Goal: Entertainment & Leisure: Consume media (video, audio)

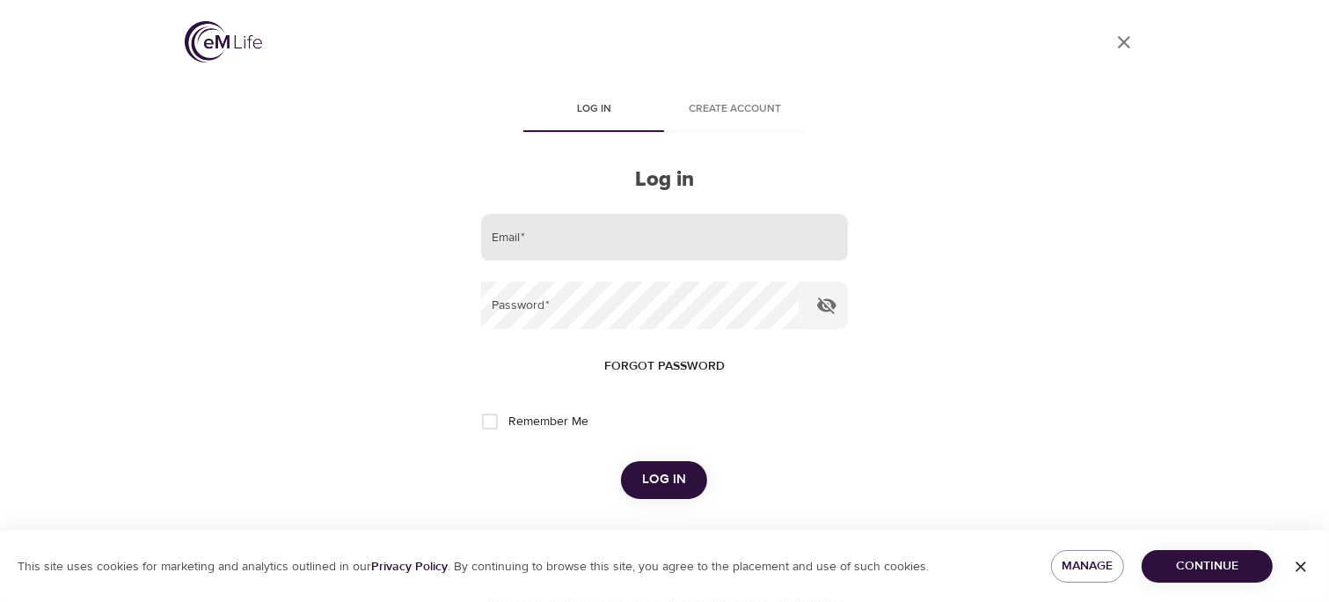
click at [524, 246] on input "email" at bounding box center [664, 238] width 366 height 48
type input "[EMAIL_ADDRESS][DOMAIN_NAME]"
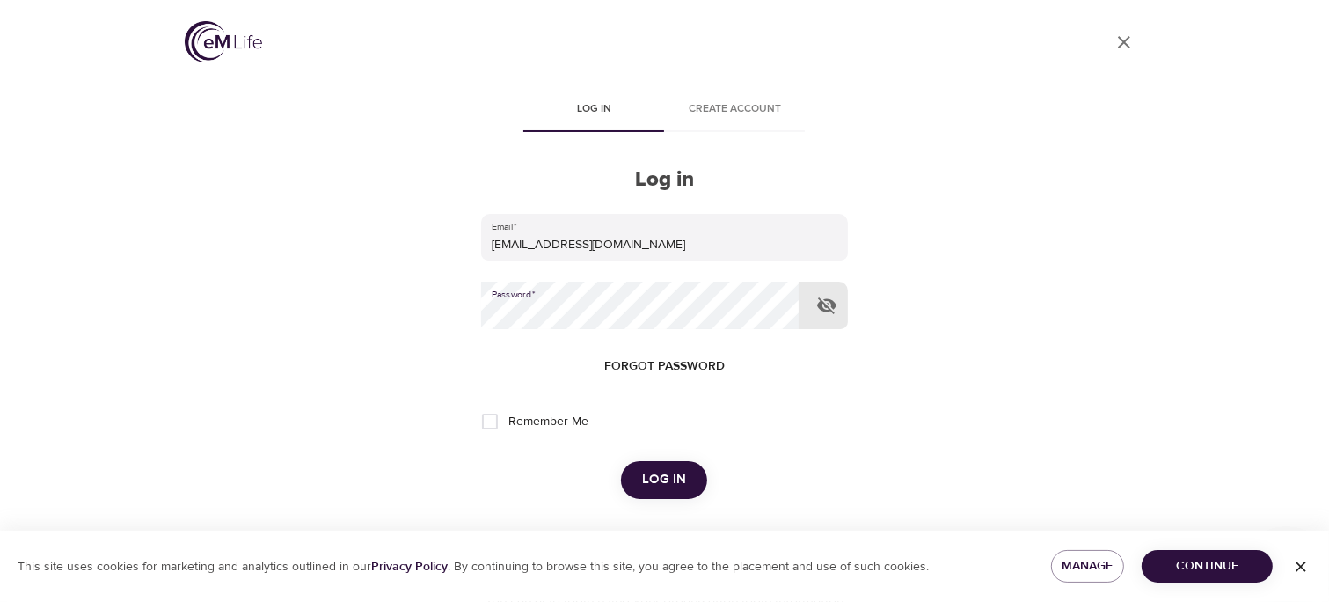
click at [681, 475] on span "Log in" at bounding box center [664, 479] width 44 height 23
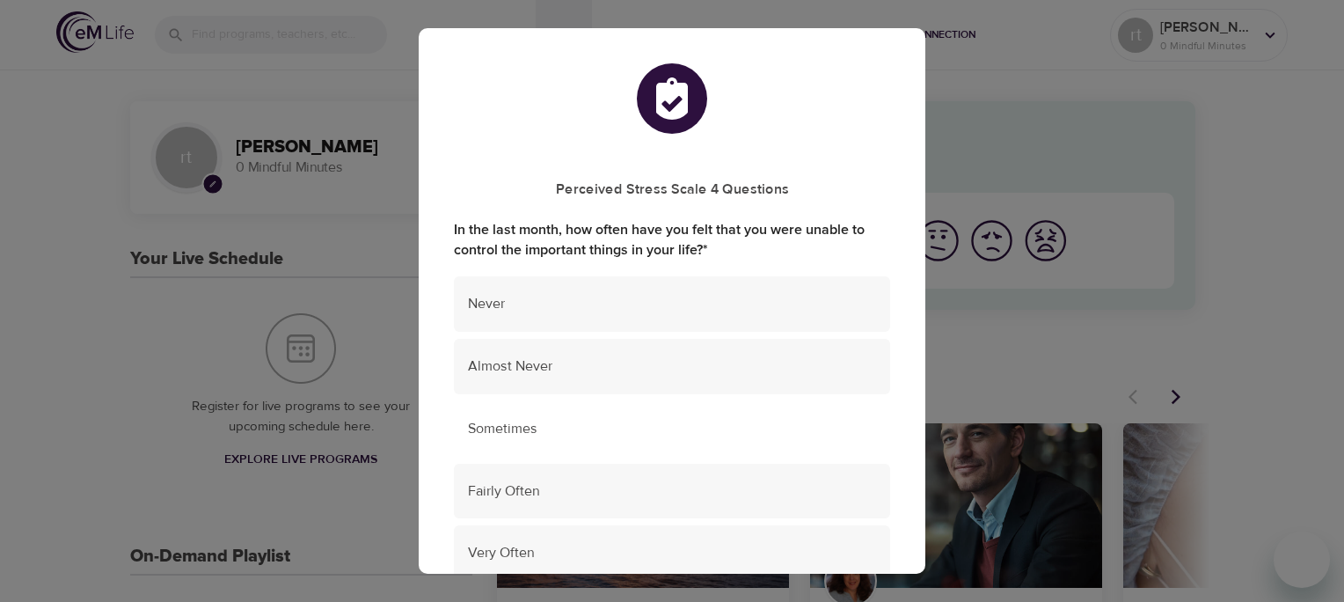
click at [646, 438] on span "Sometimes" at bounding box center [672, 429] width 408 height 20
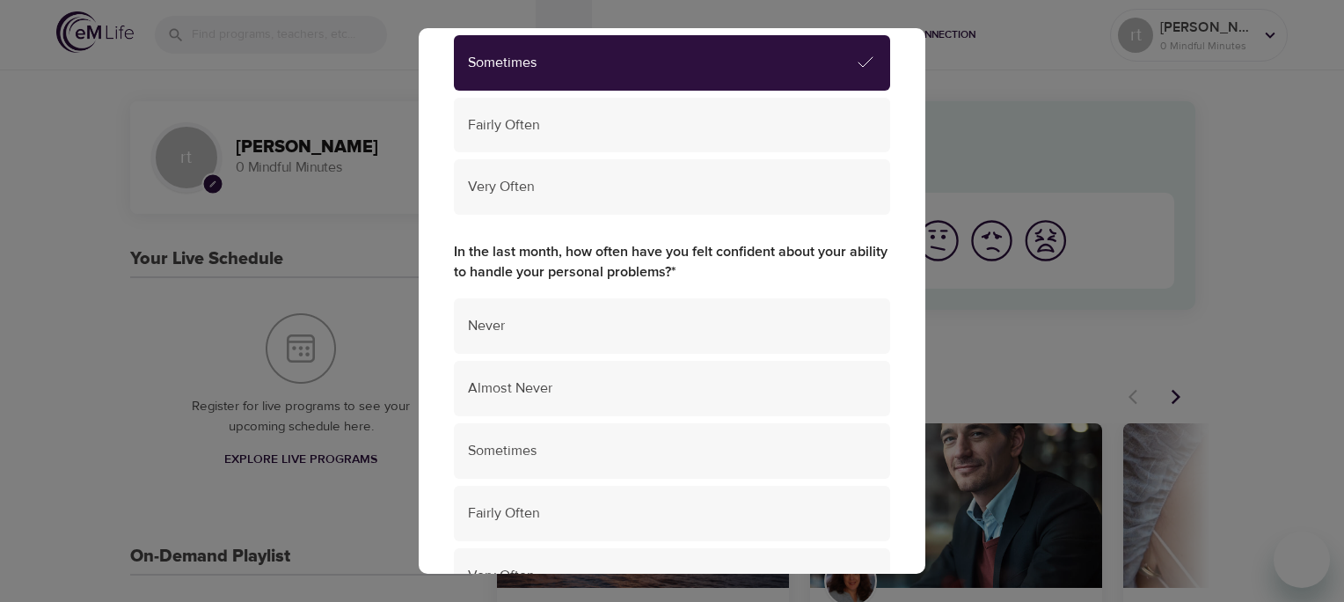
scroll to position [370, 0]
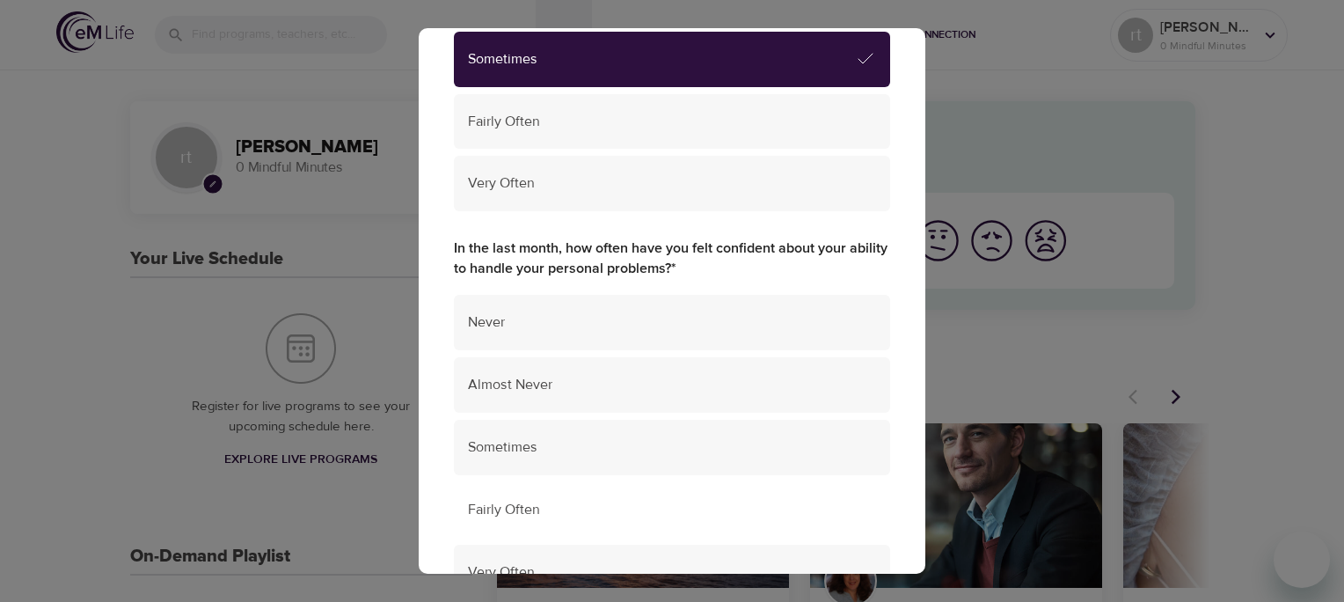
click at [626, 512] on span "Fairly Often" at bounding box center [672, 510] width 408 height 20
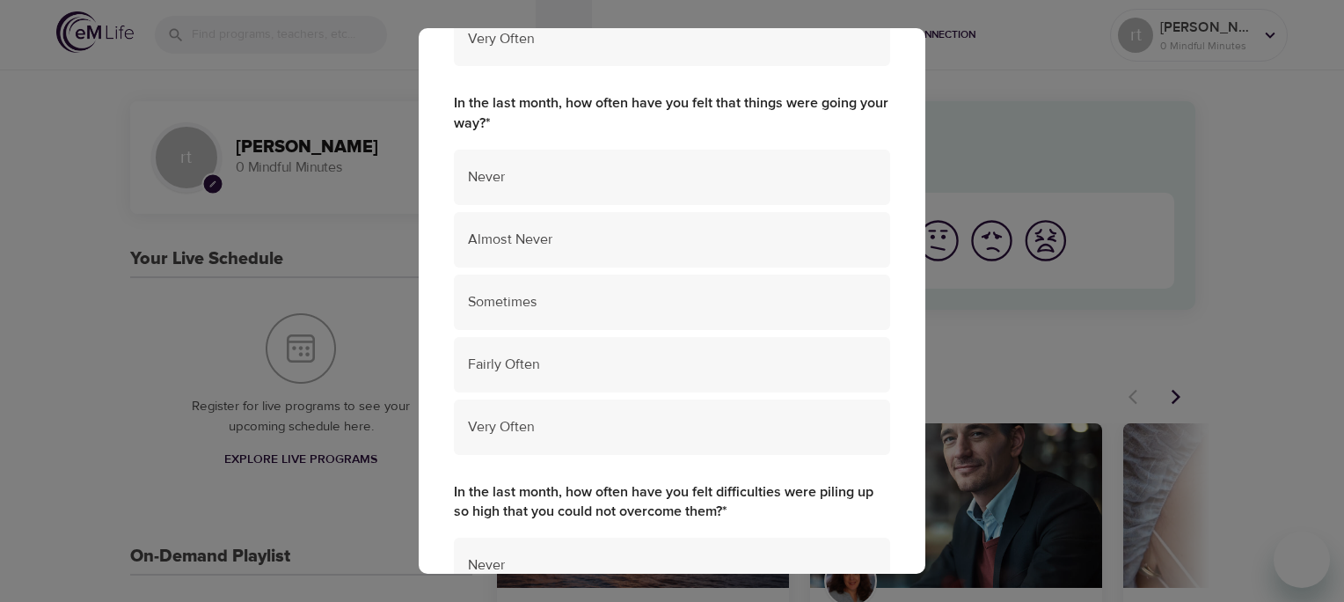
scroll to position [907, 0]
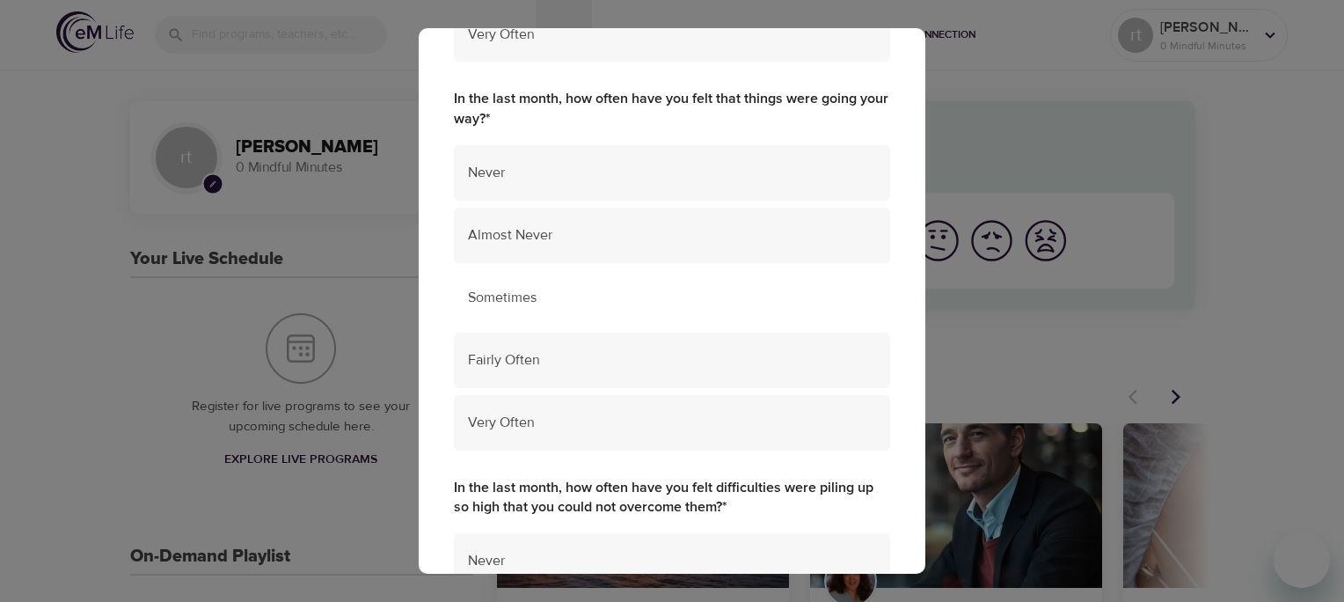
click at [558, 309] on div "Sometimes" at bounding box center [672, 297] width 436 height 55
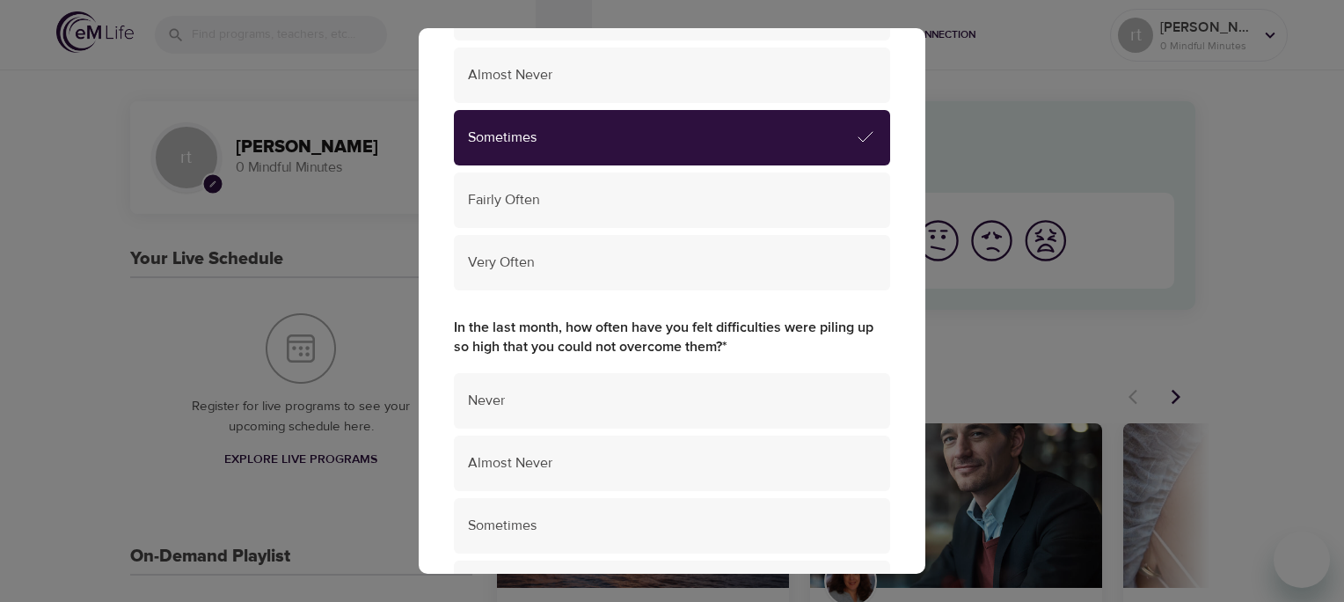
scroll to position [1069, 0]
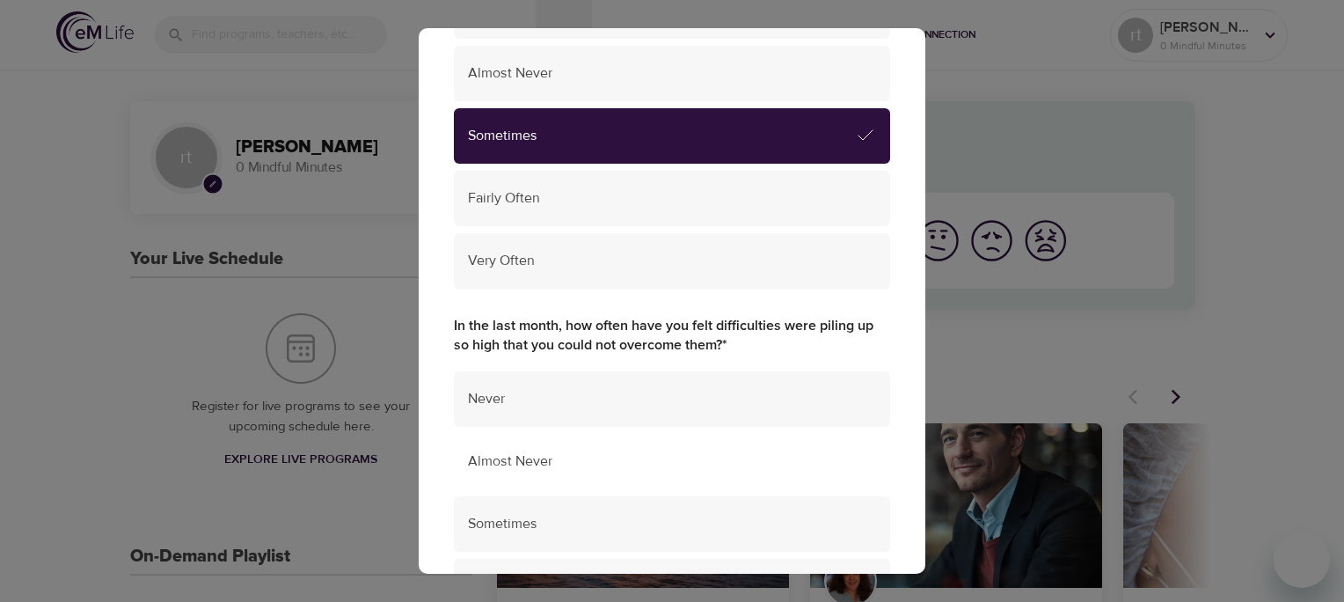
click at [581, 465] on span "Almost Never" at bounding box center [672, 461] width 408 height 20
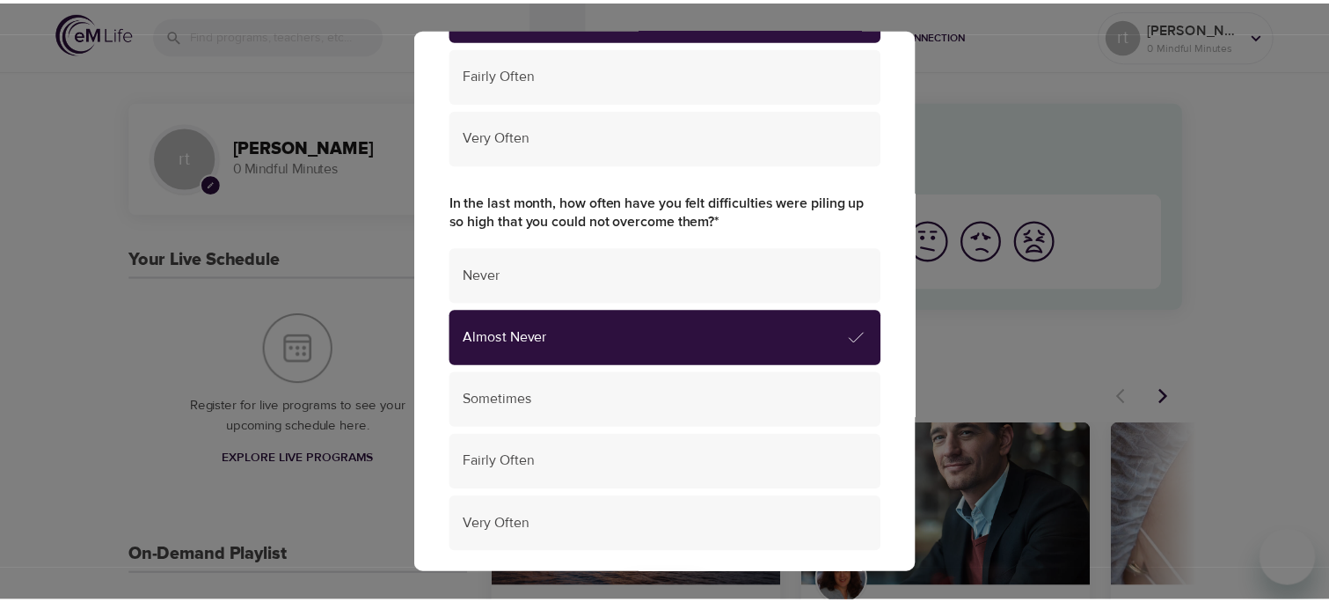
scroll to position [1317, 0]
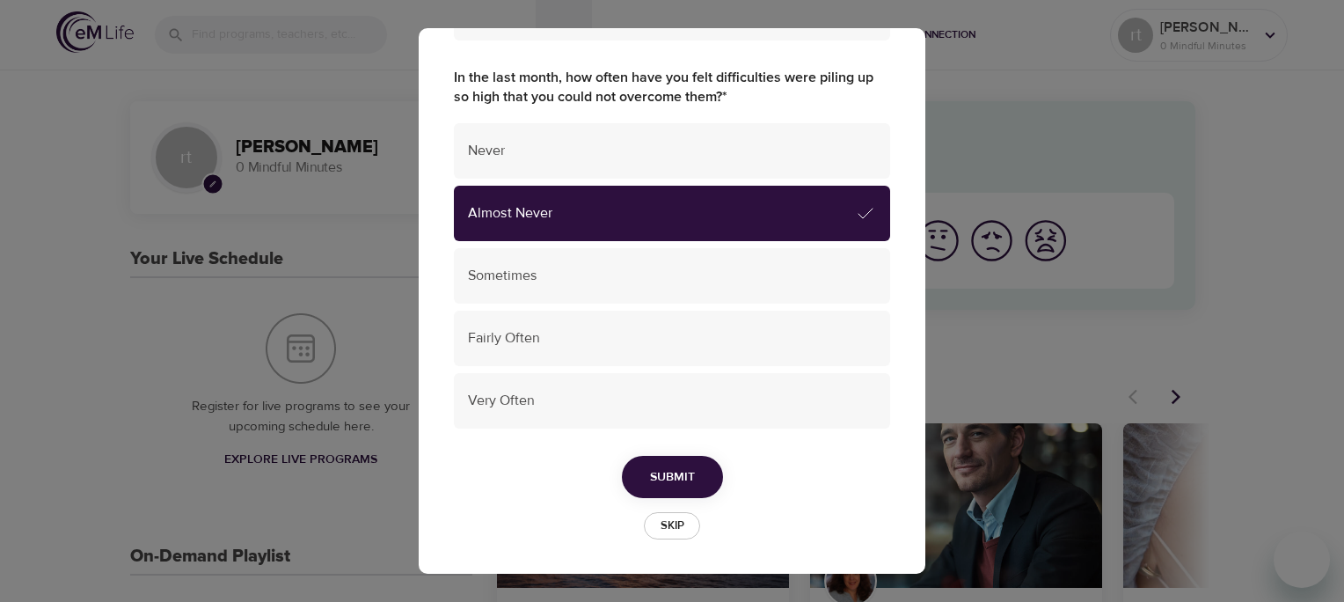
click at [693, 473] on button "Submit" at bounding box center [672, 477] width 101 height 43
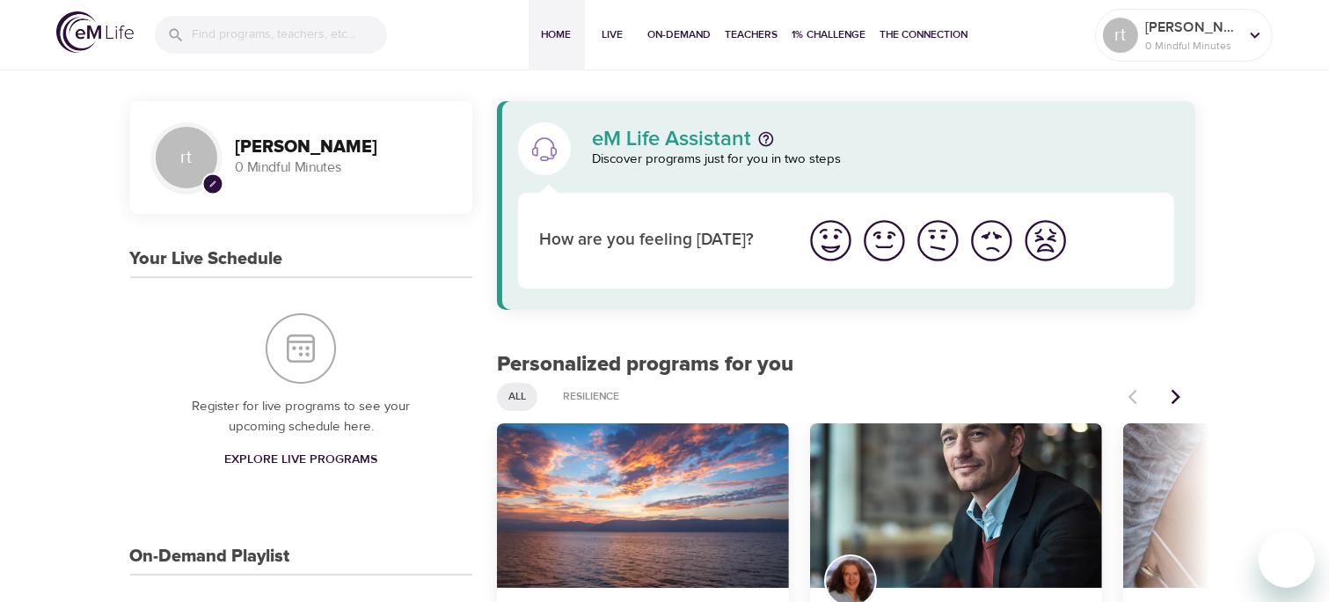
click at [890, 253] on img "I'm feeling good" at bounding box center [884, 240] width 48 height 48
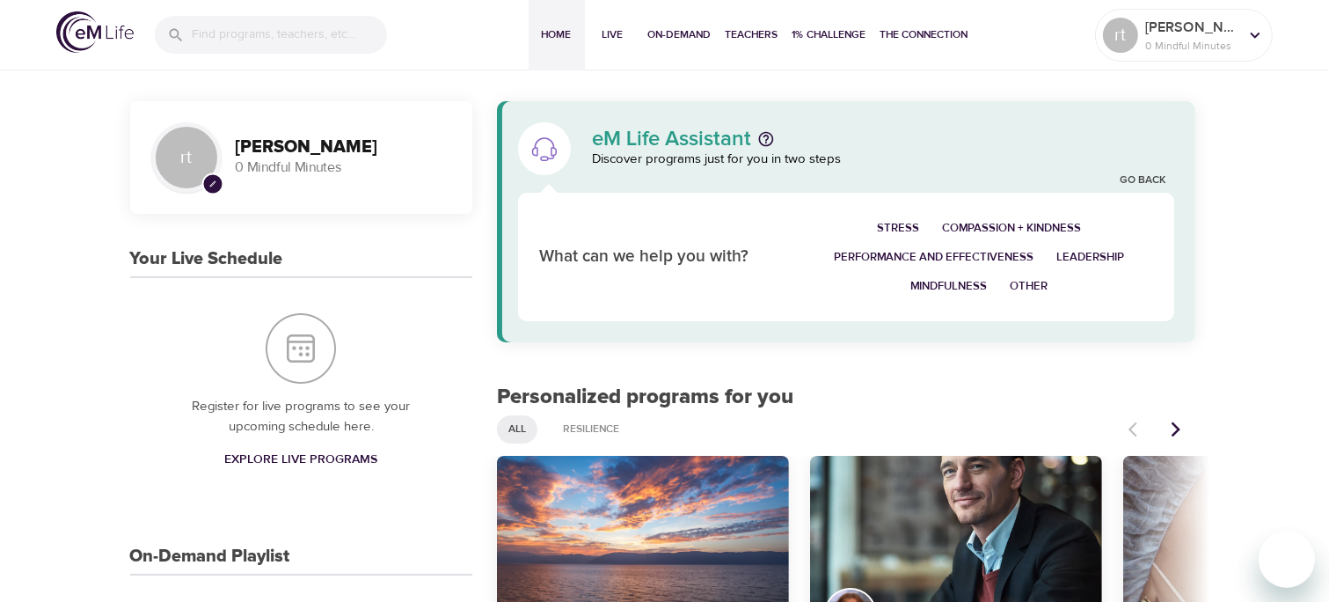
click at [963, 285] on span "Mindfulness" at bounding box center [949, 286] width 77 height 20
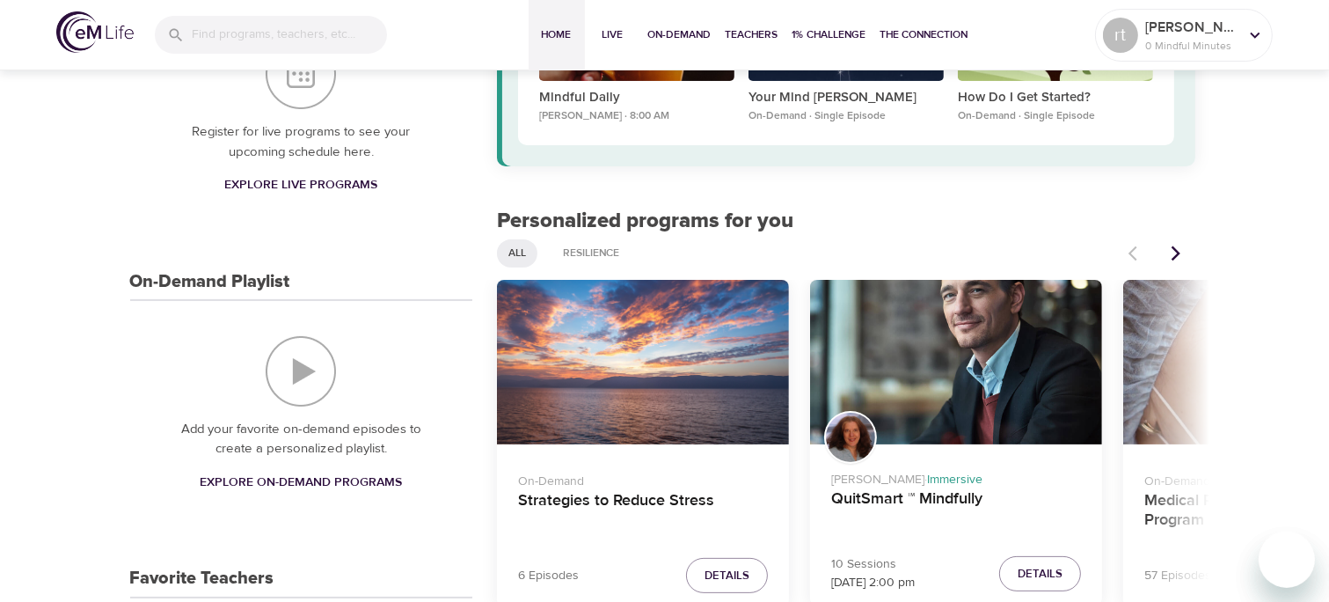
scroll to position [0, 0]
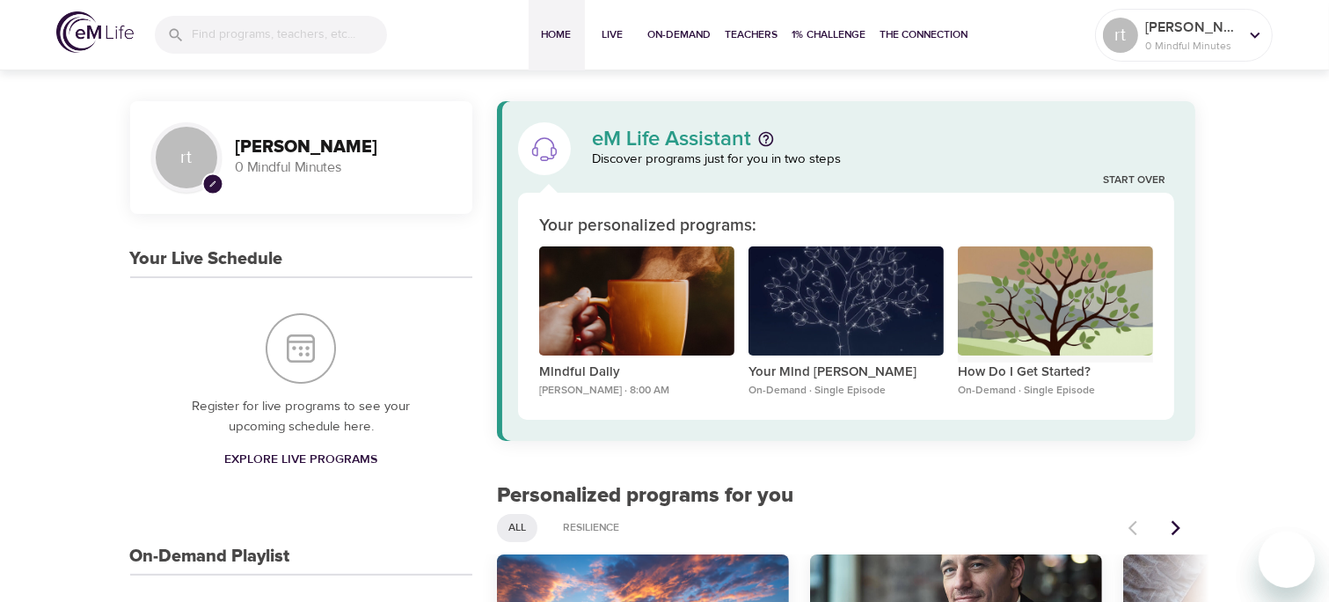
click at [1067, 313] on div "How Do I Get Started?" at bounding box center [1055, 301] width 195 height 110
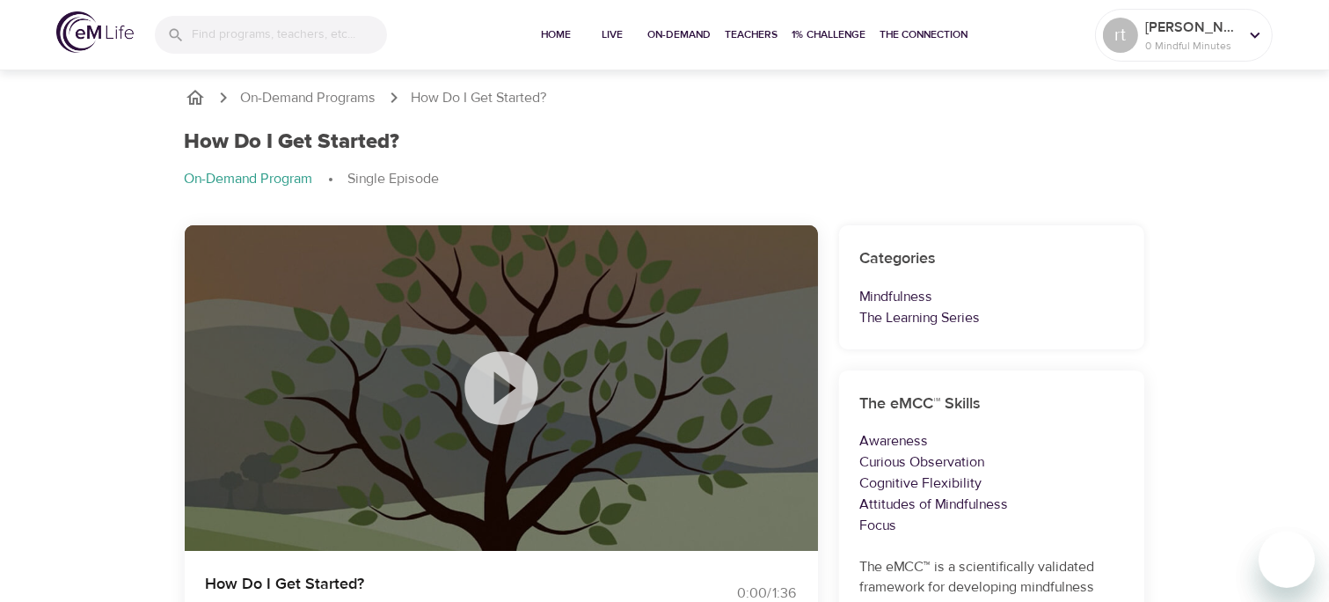
click at [519, 387] on icon at bounding box center [501, 387] width 73 height 73
click at [974, 326] on p "The Learning Series" at bounding box center [992, 317] width 264 height 21
click at [962, 332] on div "Categories Mindfulness The Learning Series" at bounding box center [992, 287] width 306 height 124
click at [917, 331] on div "Categories Mindfulness The Learning Series" at bounding box center [992, 287] width 306 height 124
click at [917, 300] on p "Mindfulness" at bounding box center [992, 296] width 264 height 21
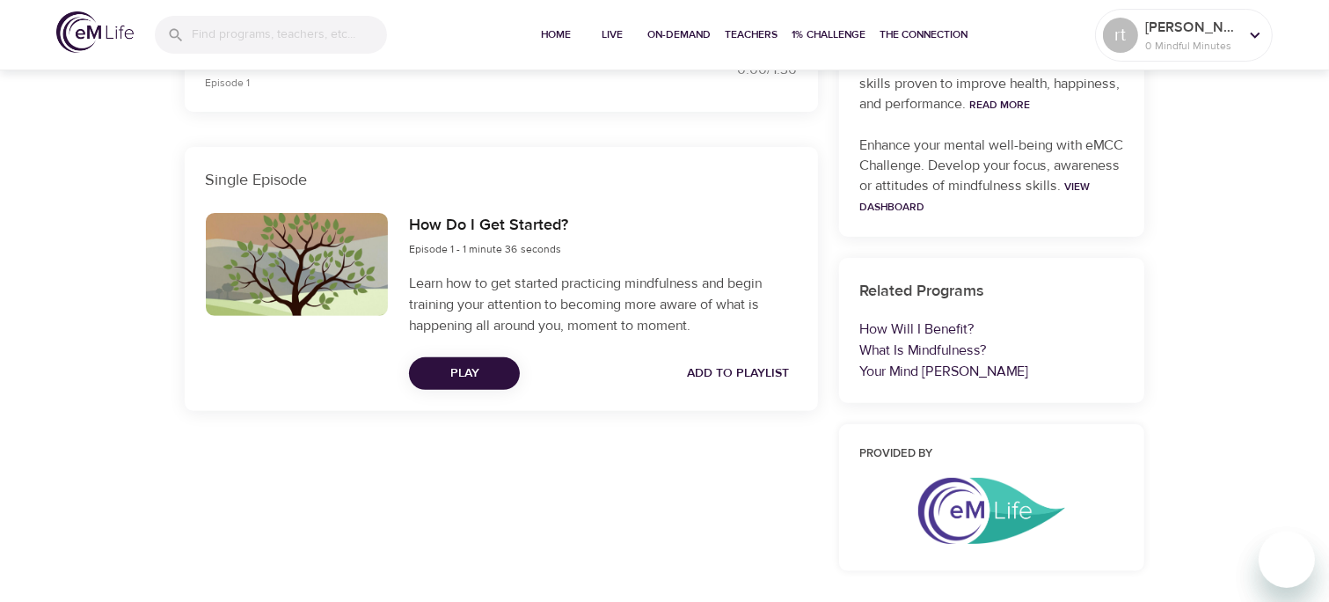
scroll to position [535, 0]
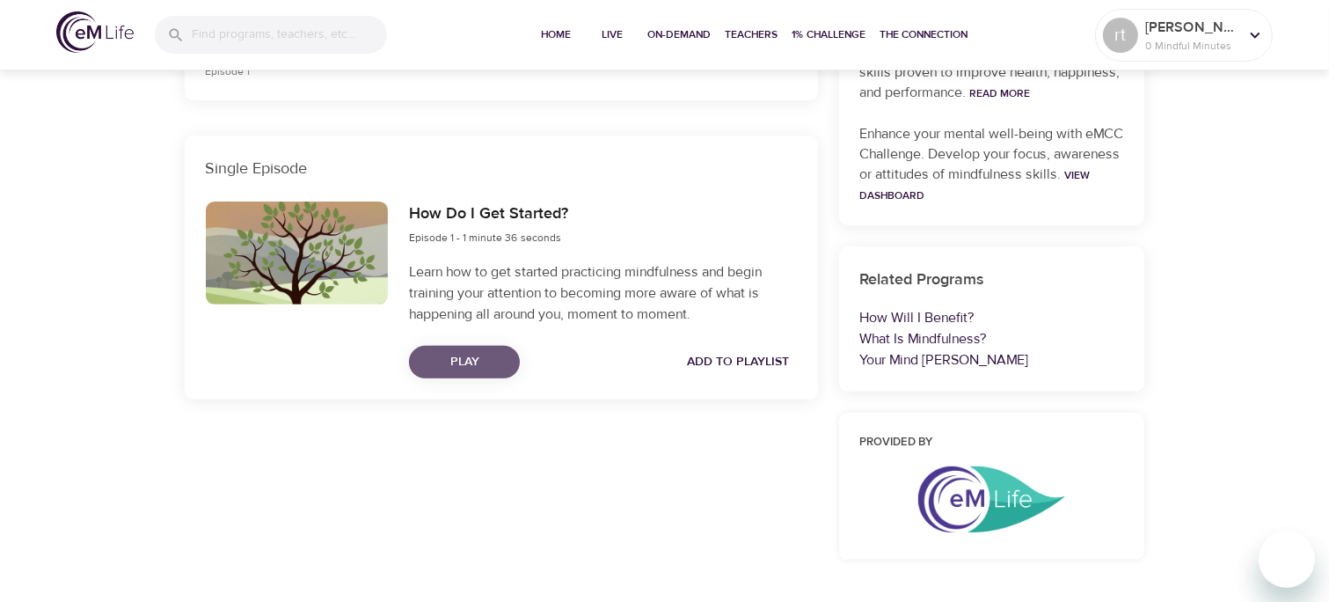
click at [501, 356] on span "Play" at bounding box center [464, 362] width 83 height 22
click at [501, 369] on span "Play" at bounding box center [464, 362] width 83 height 22
click at [487, 370] on span "Play" at bounding box center [464, 362] width 83 height 22
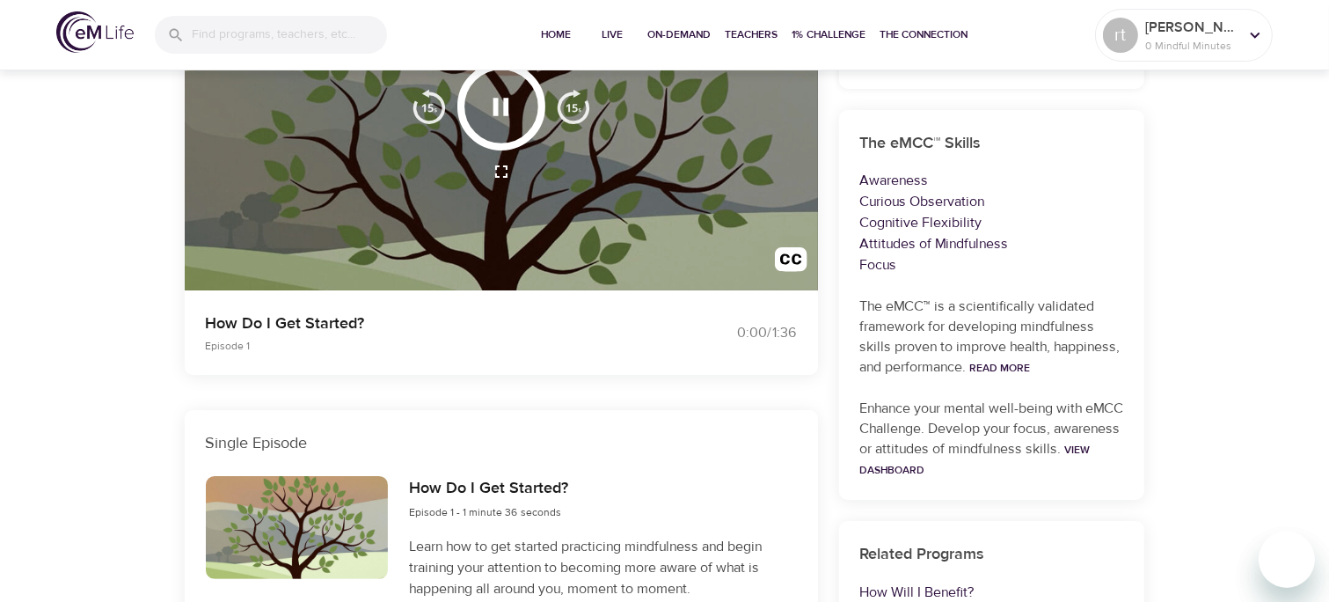
scroll to position [0, 0]
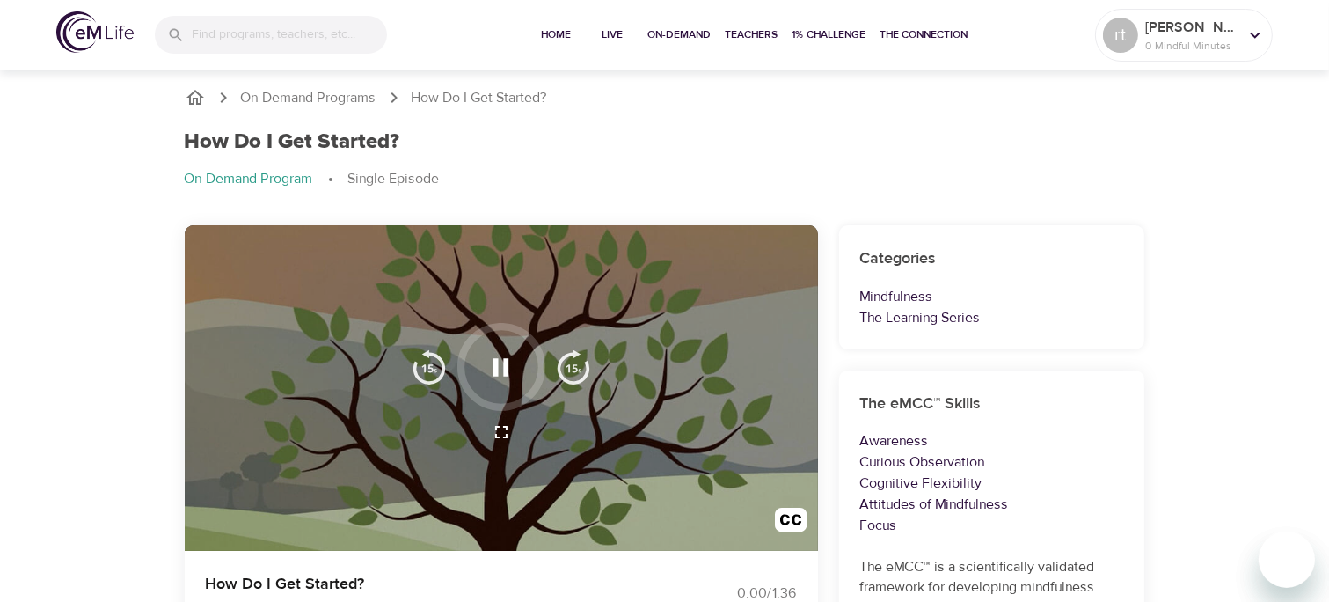
click at [901, 299] on p "Mindfulness" at bounding box center [992, 296] width 264 height 21
click at [934, 303] on p "Mindfulness" at bounding box center [992, 296] width 264 height 21
click at [260, 187] on p "On-Demand Program" at bounding box center [249, 179] width 128 height 20
click at [267, 190] on div "How Do I Get Started? On-Demand Program Single Episode" at bounding box center [665, 167] width 982 height 96
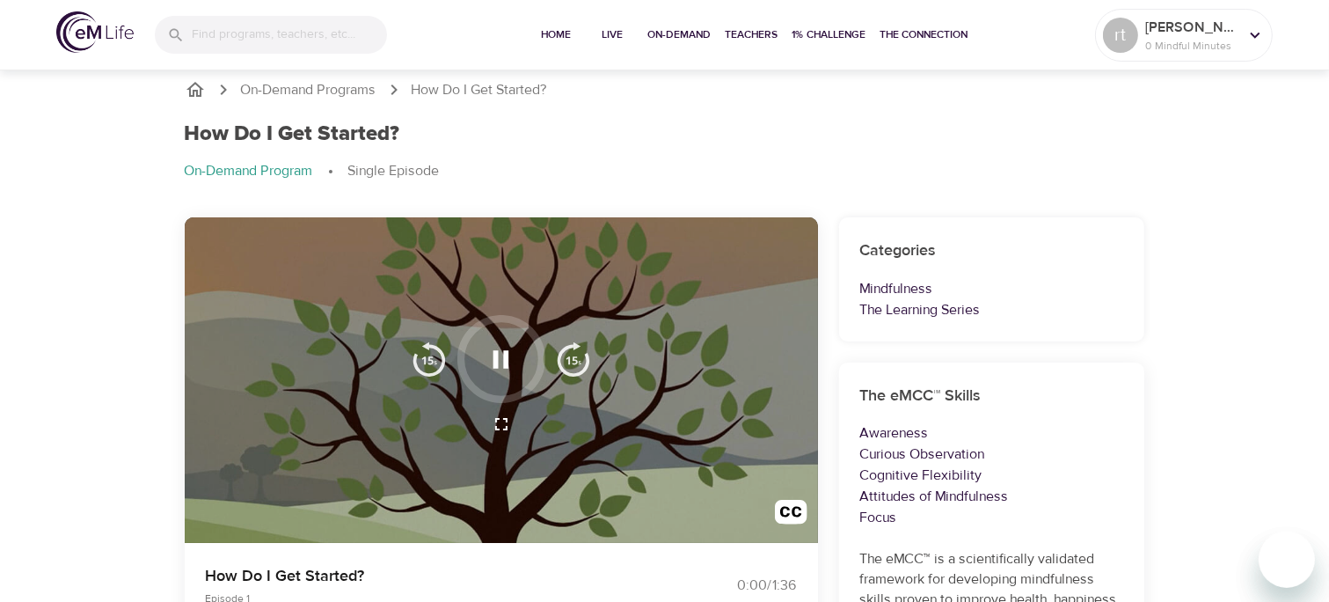
scroll to position [7, 0]
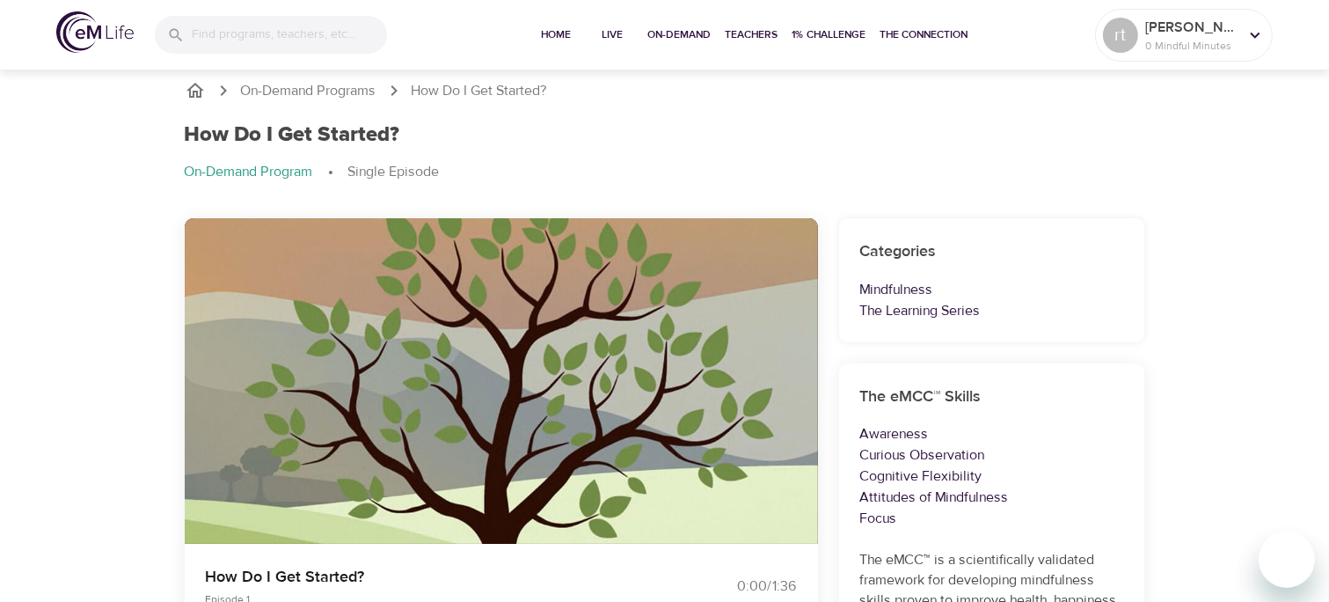
click at [377, 439] on div at bounding box center [501, 381] width 633 height 326
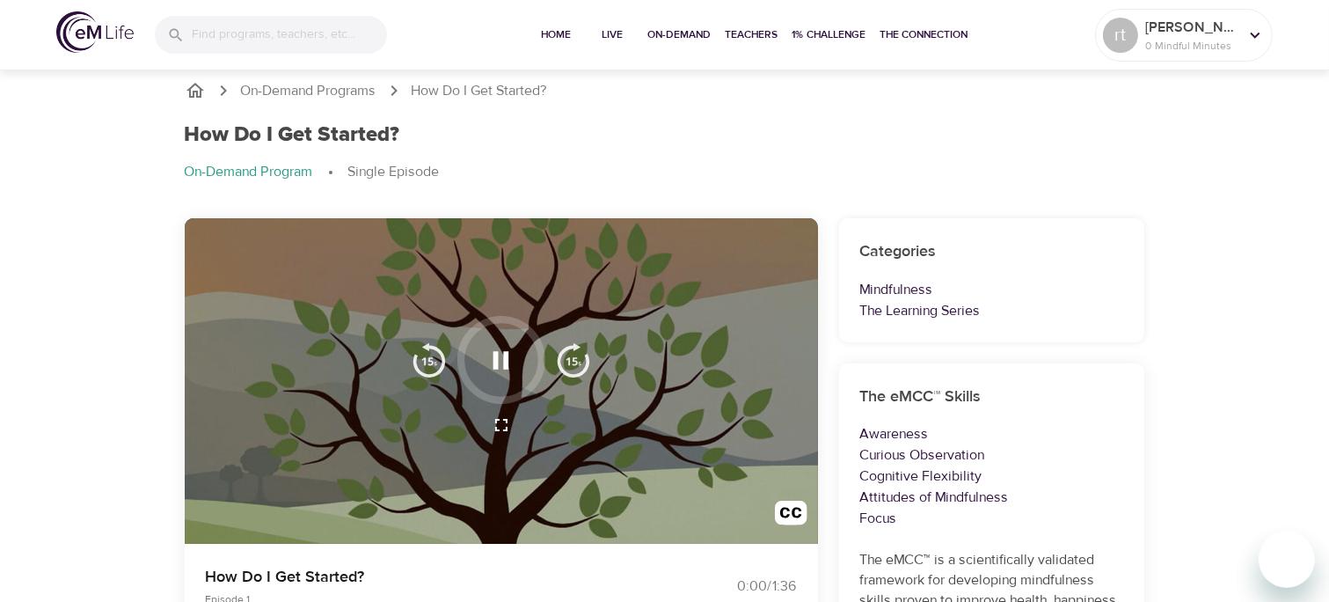
click at [369, 419] on div at bounding box center [501, 381] width 633 height 326
click at [355, 385] on div at bounding box center [501, 381] width 633 height 326
click at [348, 377] on div at bounding box center [501, 381] width 633 height 326
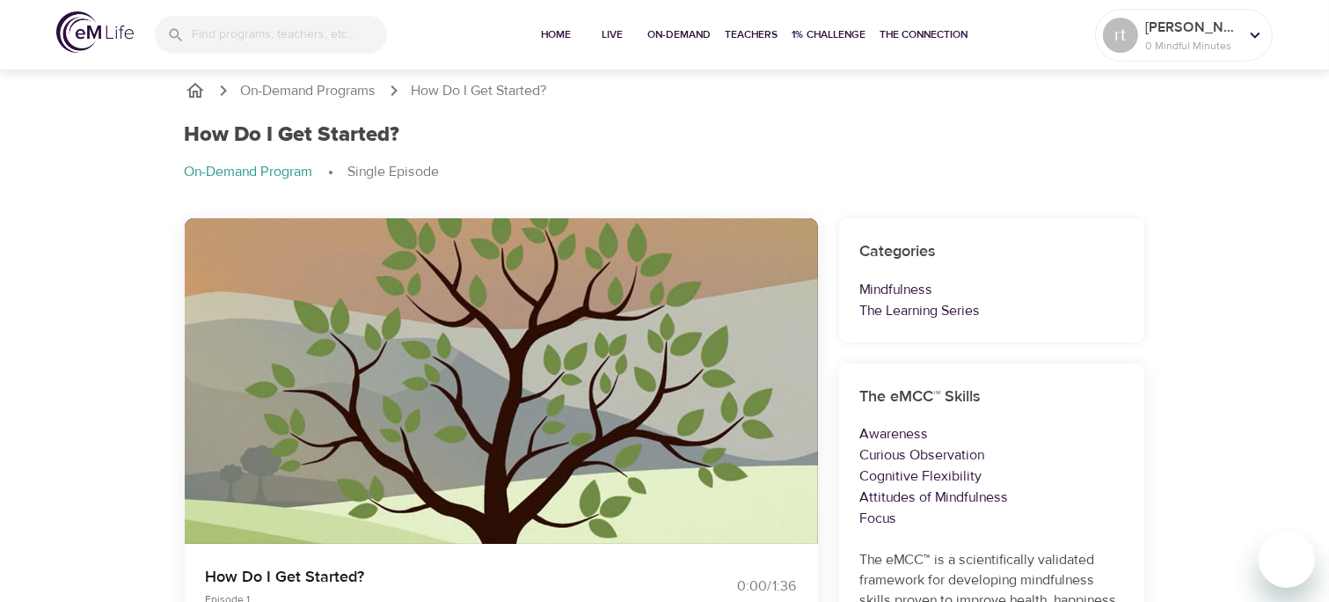
click at [511, 384] on div at bounding box center [502, 360] width 88 height 88
click at [503, 367] on icon "button" at bounding box center [502, 360] width 16 height 18
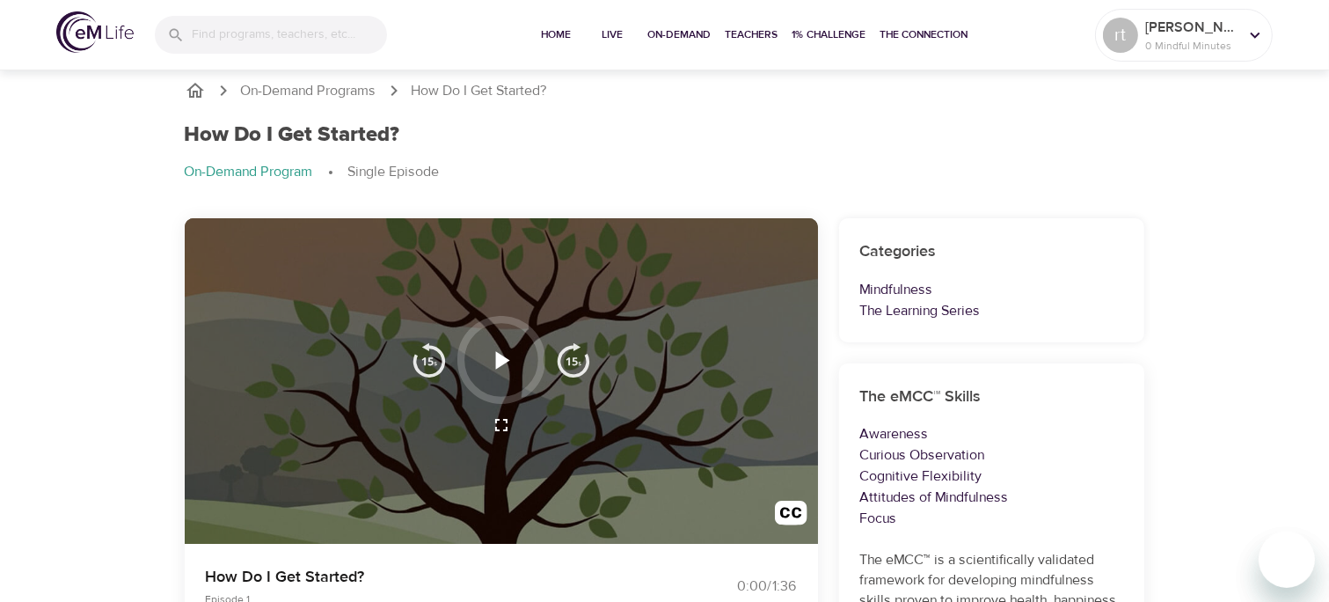
click at [502, 362] on icon "button" at bounding box center [503, 360] width 14 height 18
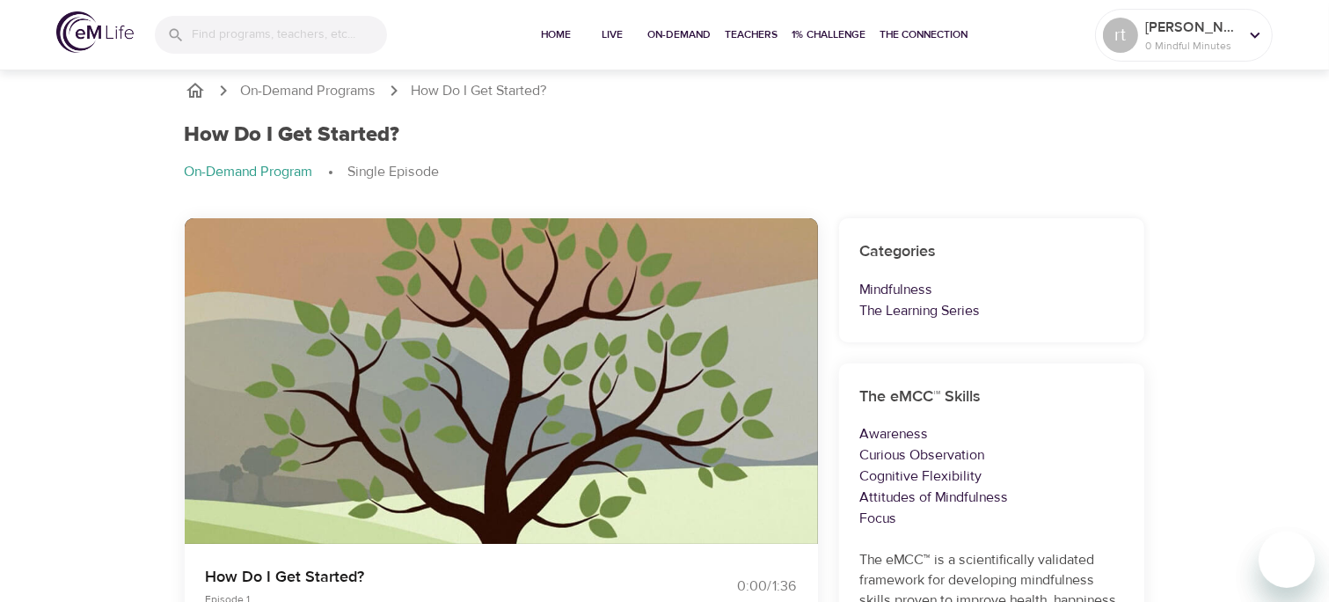
click at [503, 369] on icon "button" at bounding box center [501, 360] width 31 height 31
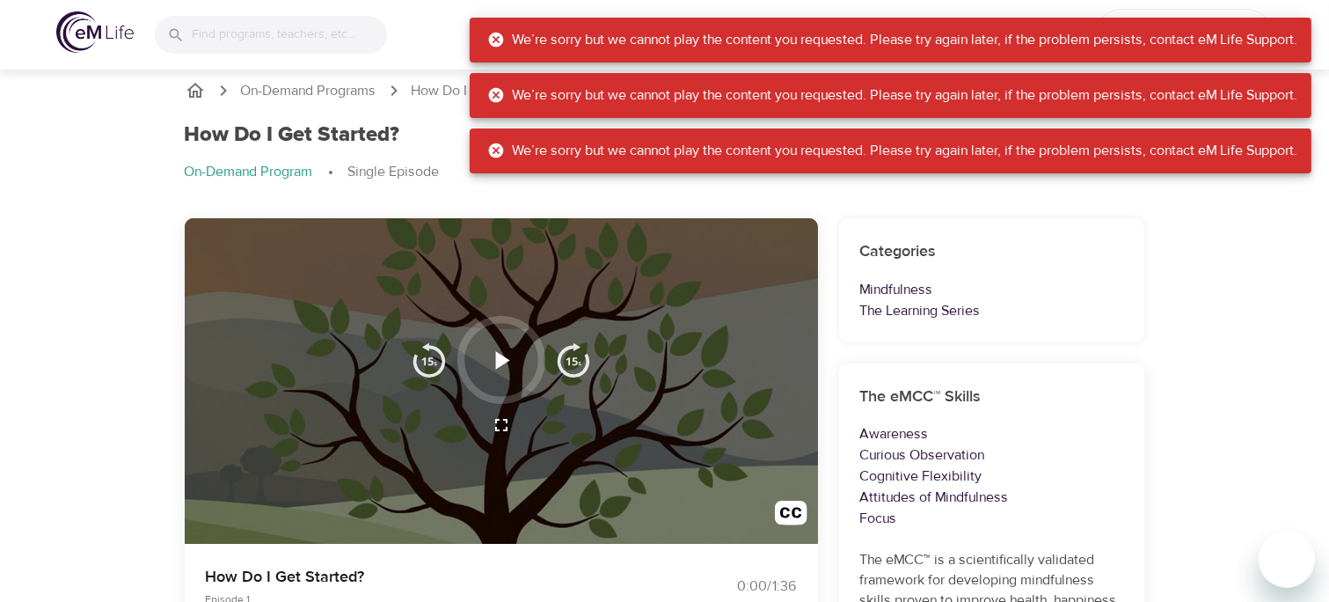
click at [651, 447] on div at bounding box center [501, 381] width 633 height 326
click at [676, 436] on div at bounding box center [501, 381] width 633 height 326
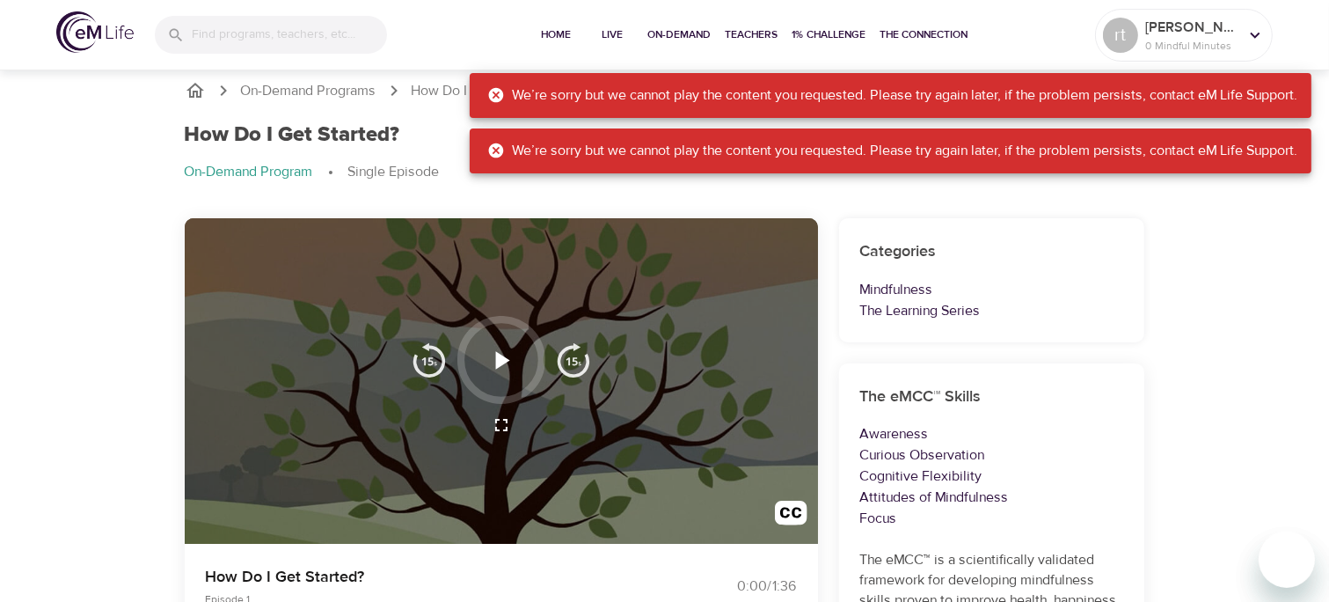
click at [641, 436] on div at bounding box center [501, 381] width 633 height 326
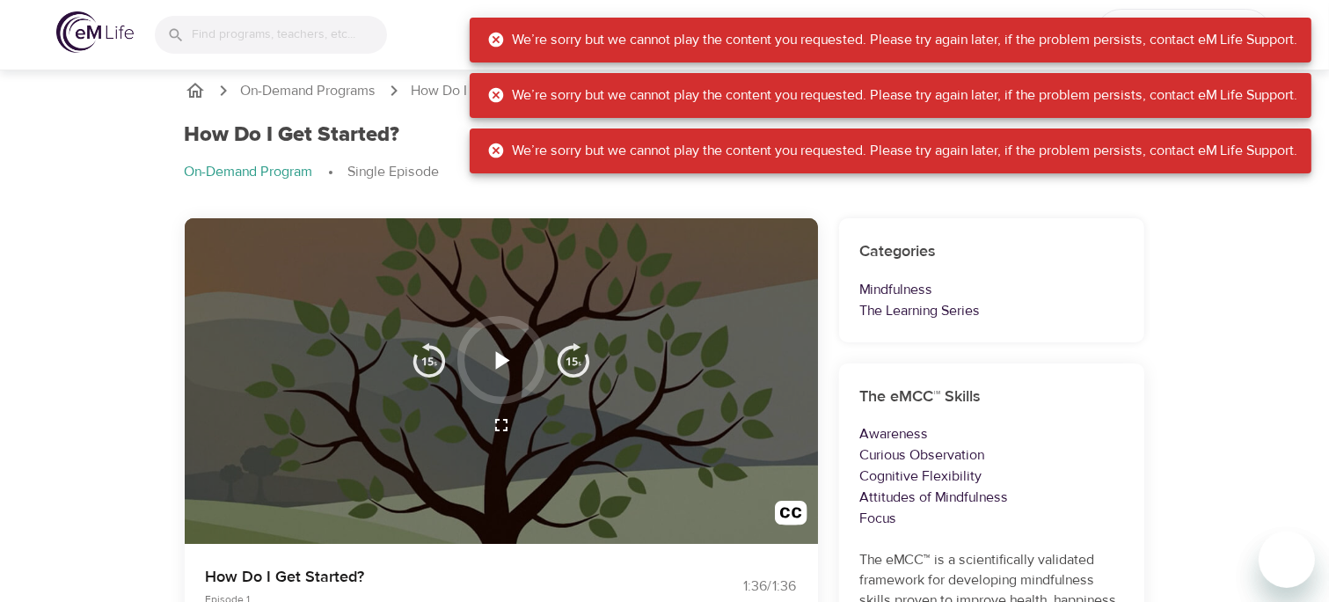
scroll to position [0, 0]
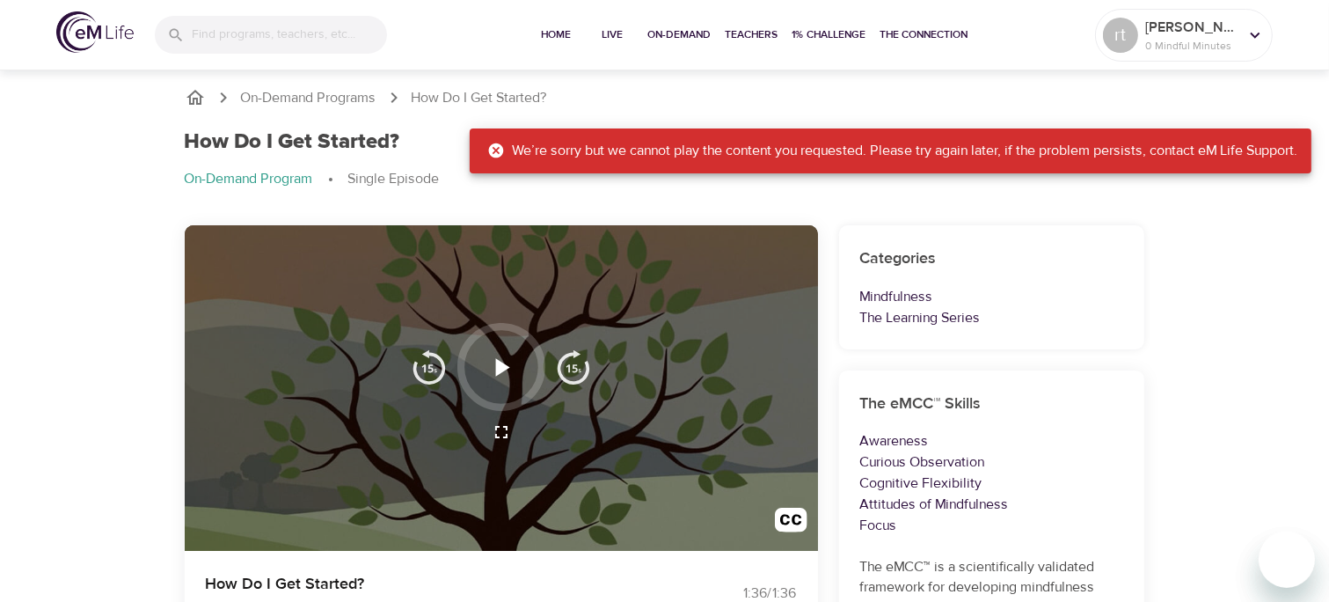
click at [1061, 373] on div "The eMCC™ Skills Awareness Curious Observation Cognitive Flexibility Attitudes …" at bounding box center [992, 565] width 306 height 391
click at [1066, 381] on div "The eMCC™ Skills Awareness Curious Observation Cognitive Flexibility Attitudes …" at bounding box center [992, 565] width 306 height 391
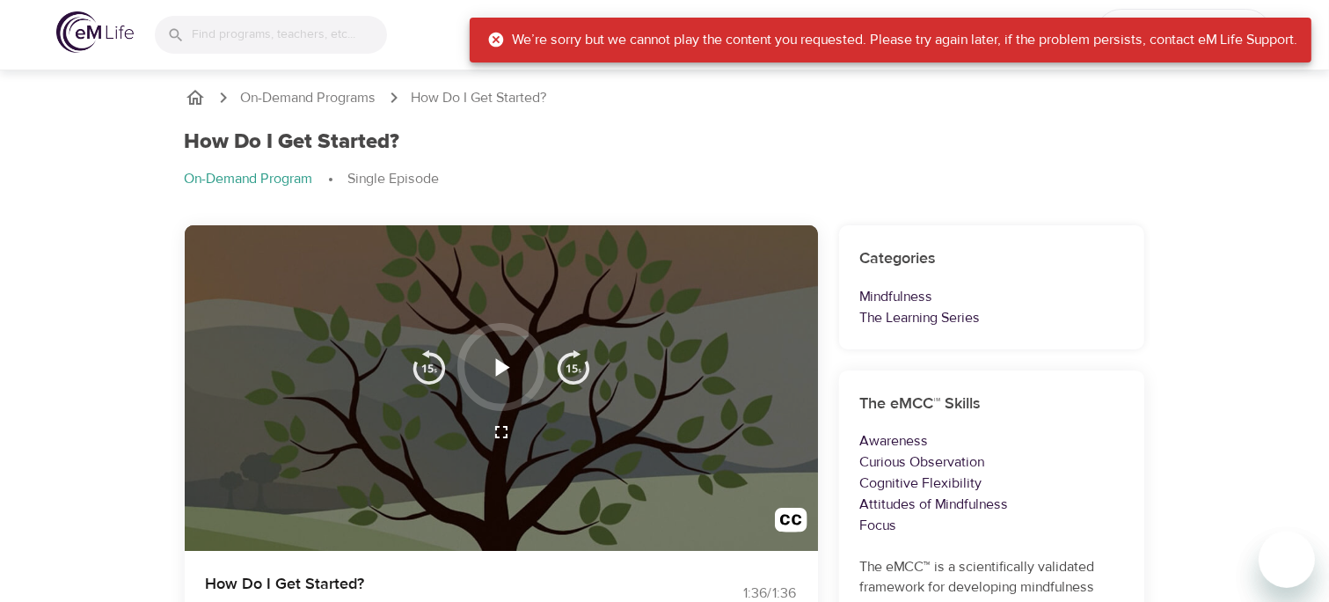
click at [1077, 418] on div "The eMCC™ Skills Awareness Curious Observation Cognitive Flexibility Attitudes …" at bounding box center [992, 565] width 306 height 391
click at [1089, 413] on h6 "The eMCC™ Skills" at bounding box center [992, 405] width 264 height 26
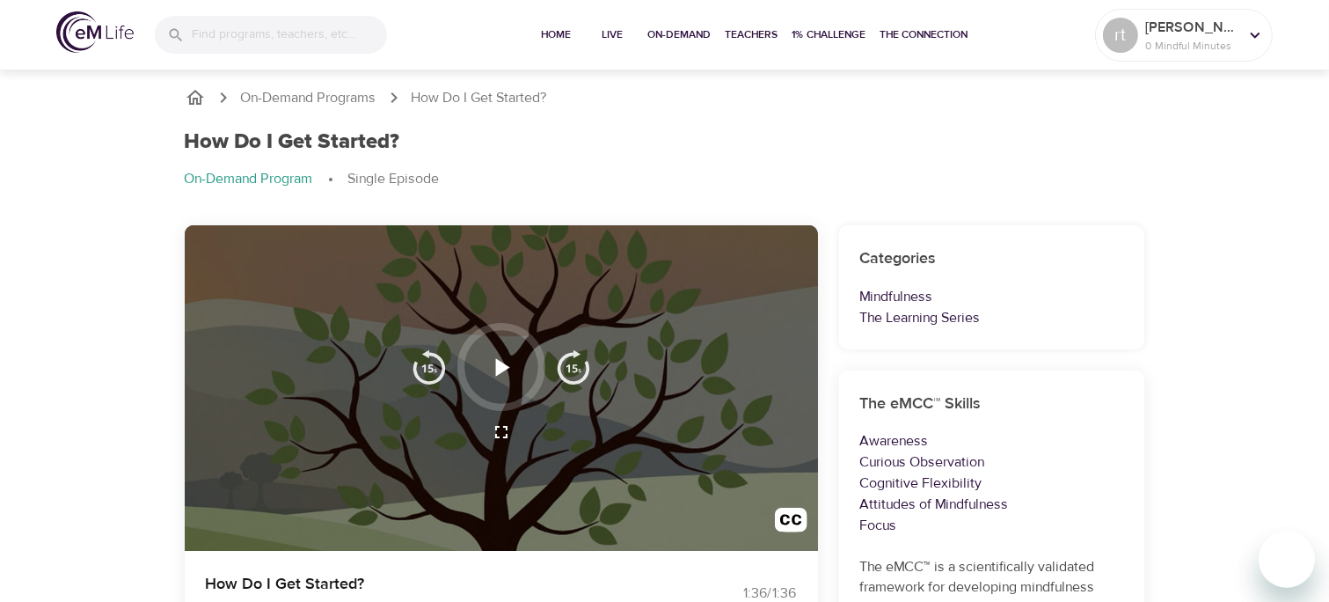
click at [1104, 399] on h6 "The eMCC™ Skills" at bounding box center [992, 405] width 264 height 26
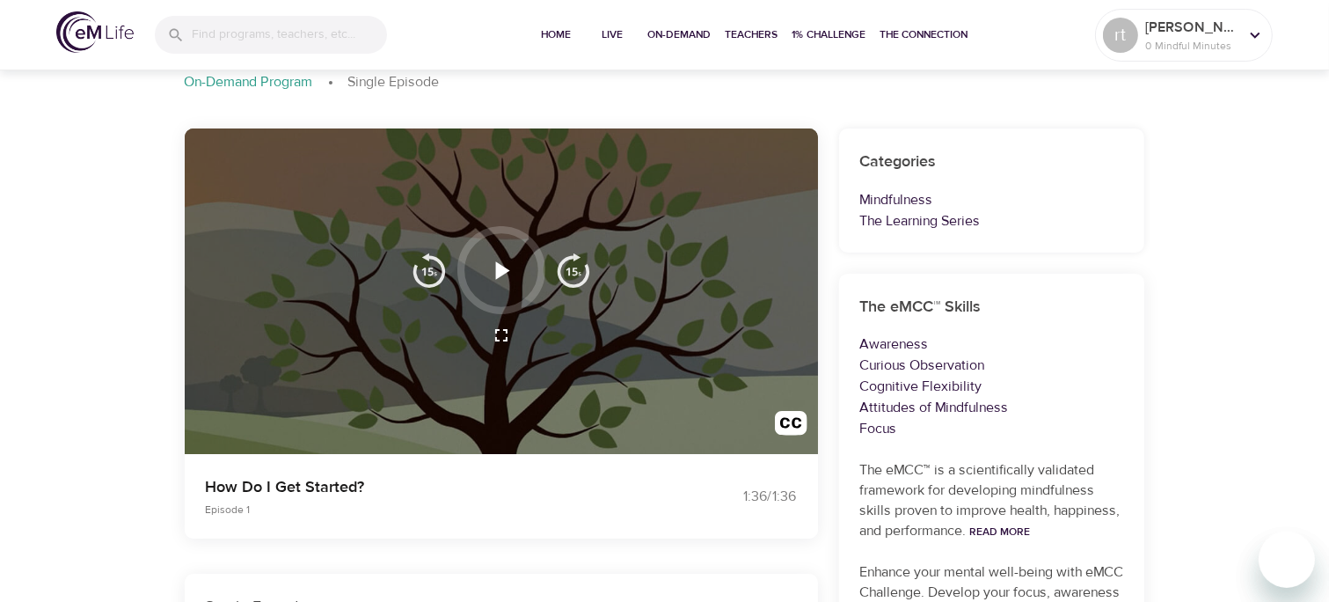
scroll to position [98, 0]
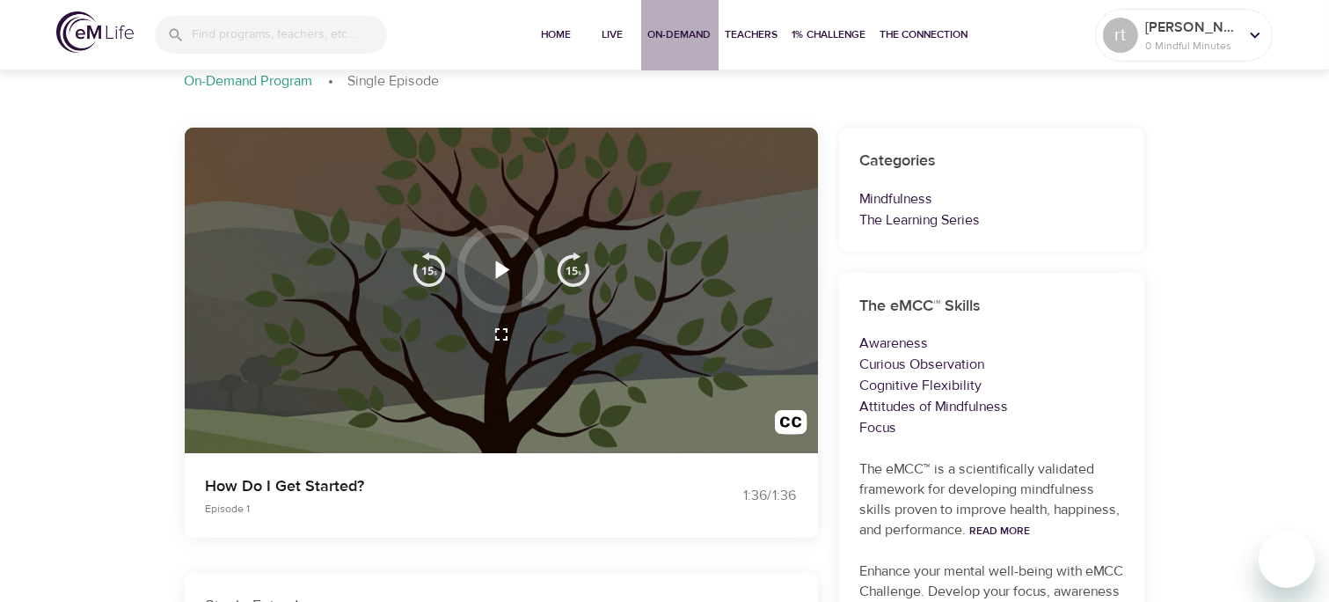
click at [688, 57] on button "On-Demand" at bounding box center [679, 35] width 77 height 70
click at [686, 34] on span "On-Demand" at bounding box center [679, 35] width 63 height 18
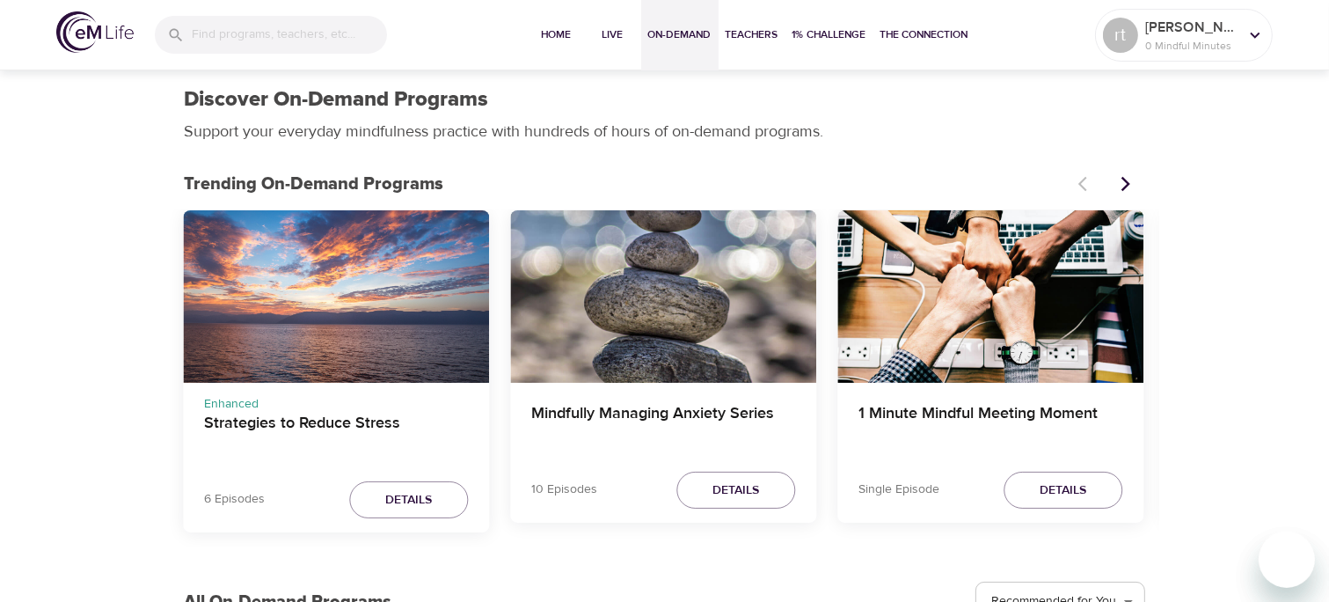
click at [338, 283] on div "Strategies to Reduce Stress" at bounding box center [336, 296] width 306 height 172
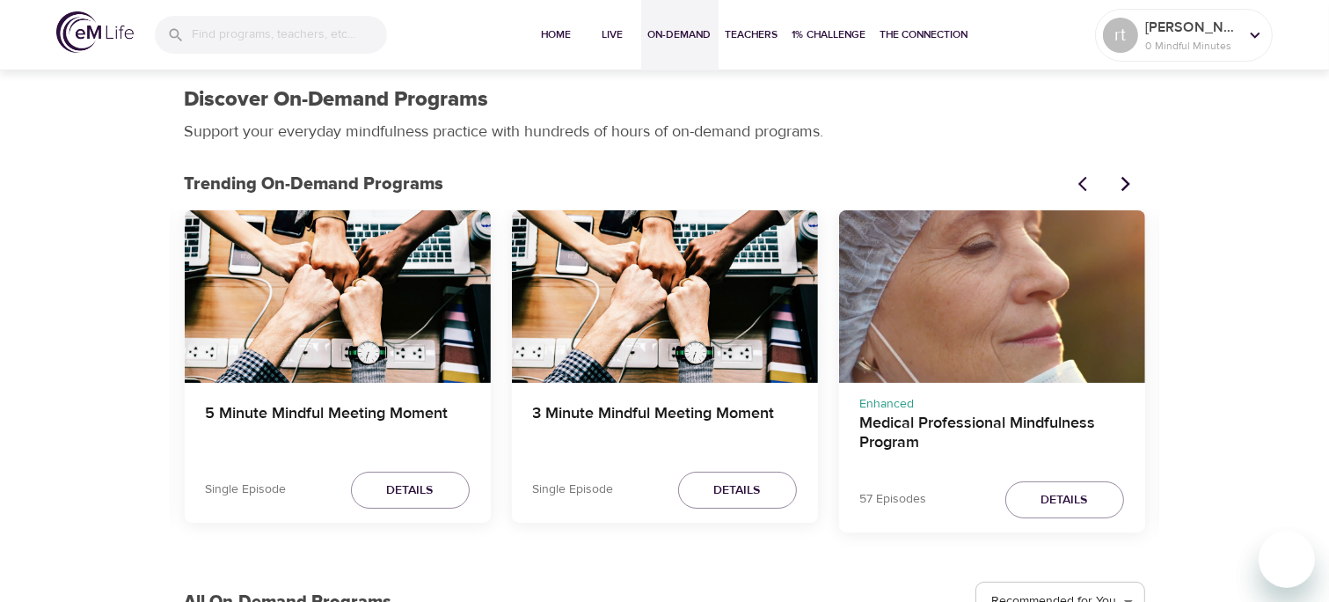
click at [379, 319] on div "5 Minute Mindful Meeting Moment" at bounding box center [338, 296] width 306 height 172
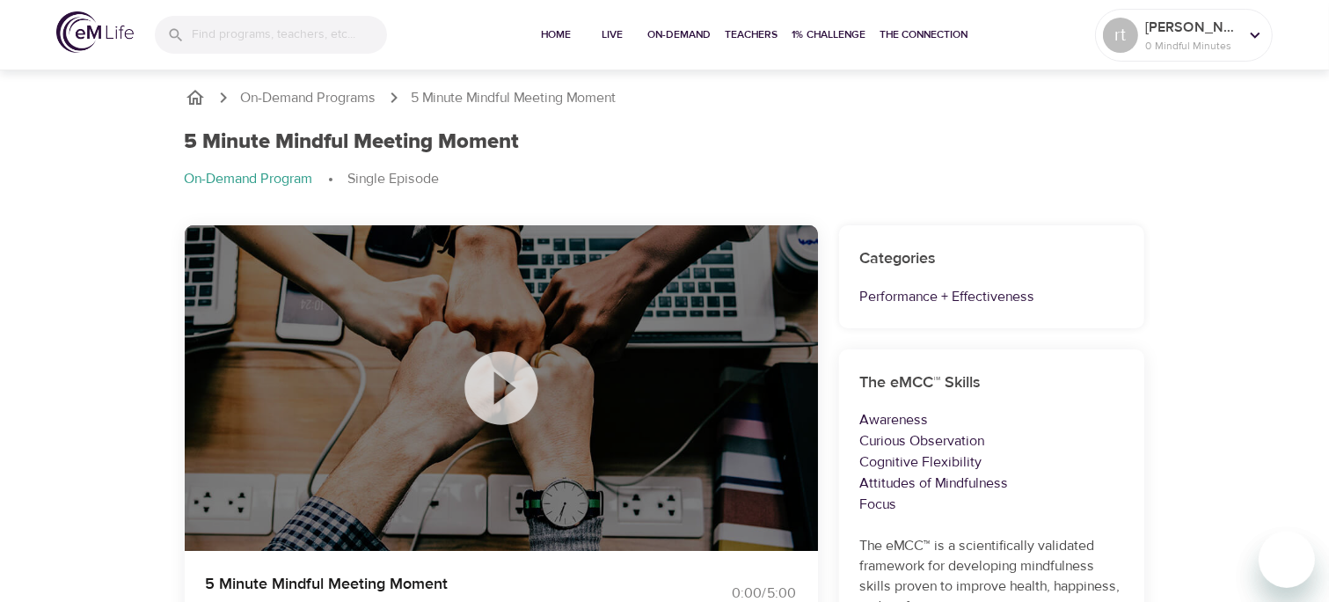
click at [520, 391] on icon at bounding box center [501, 387] width 73 height 73
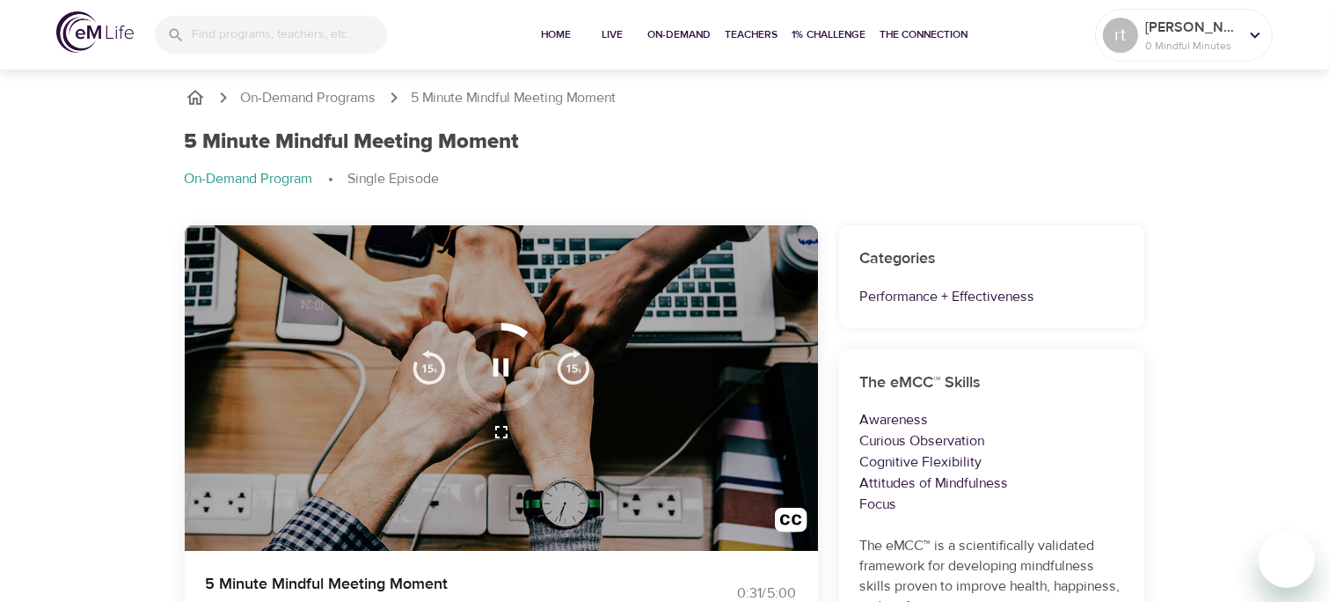
click at [512, 359] on icon "button" at bounding box center [501, 367] width 31 height 31
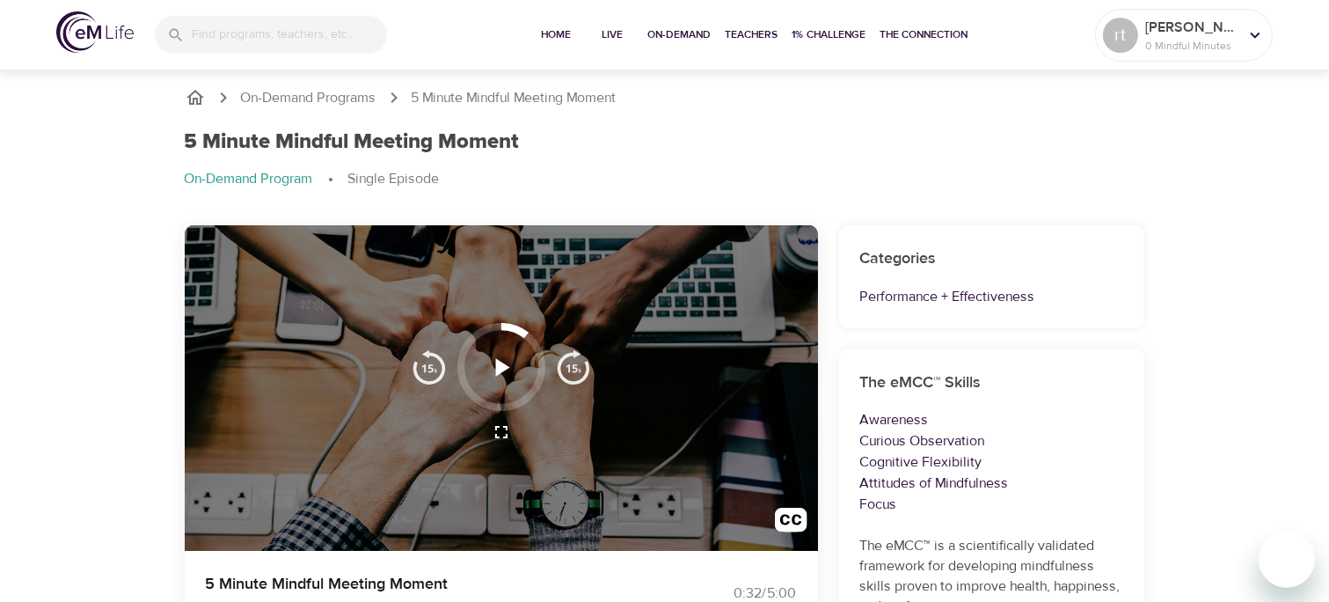
click at [503, 370] on icon "button" at bounding box center [503, 367] width 14 height 18
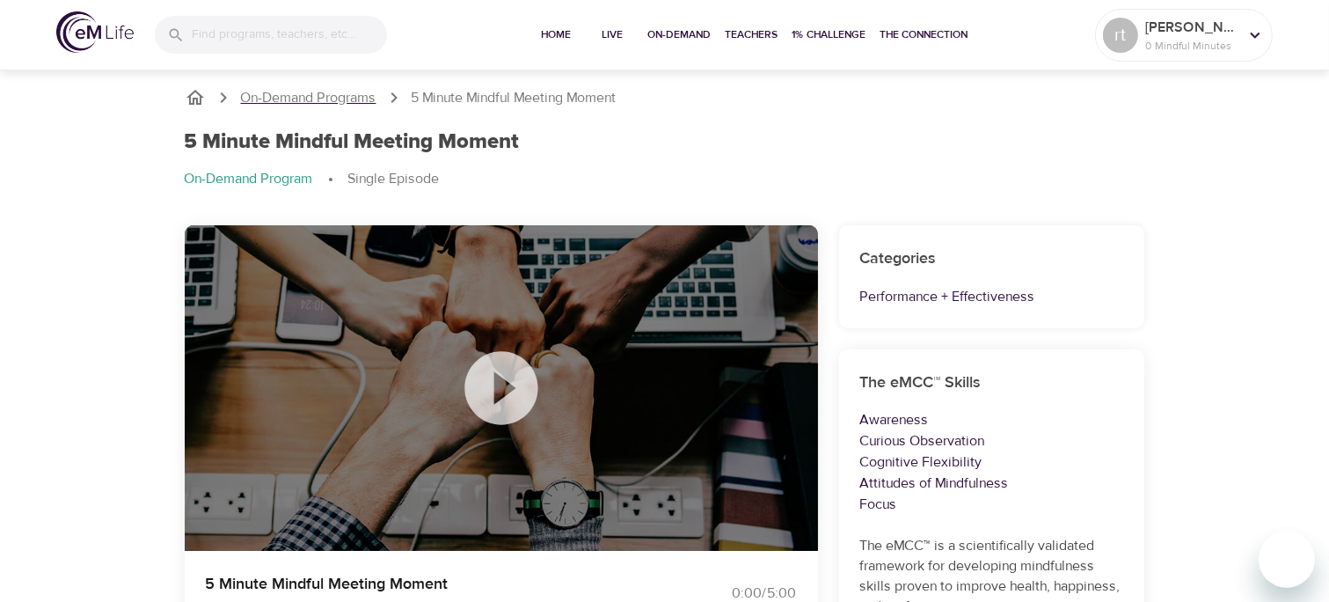
click at [331, 104] on p "On-Demand Programs" at bounding box center [308, 98] width 135 height 20
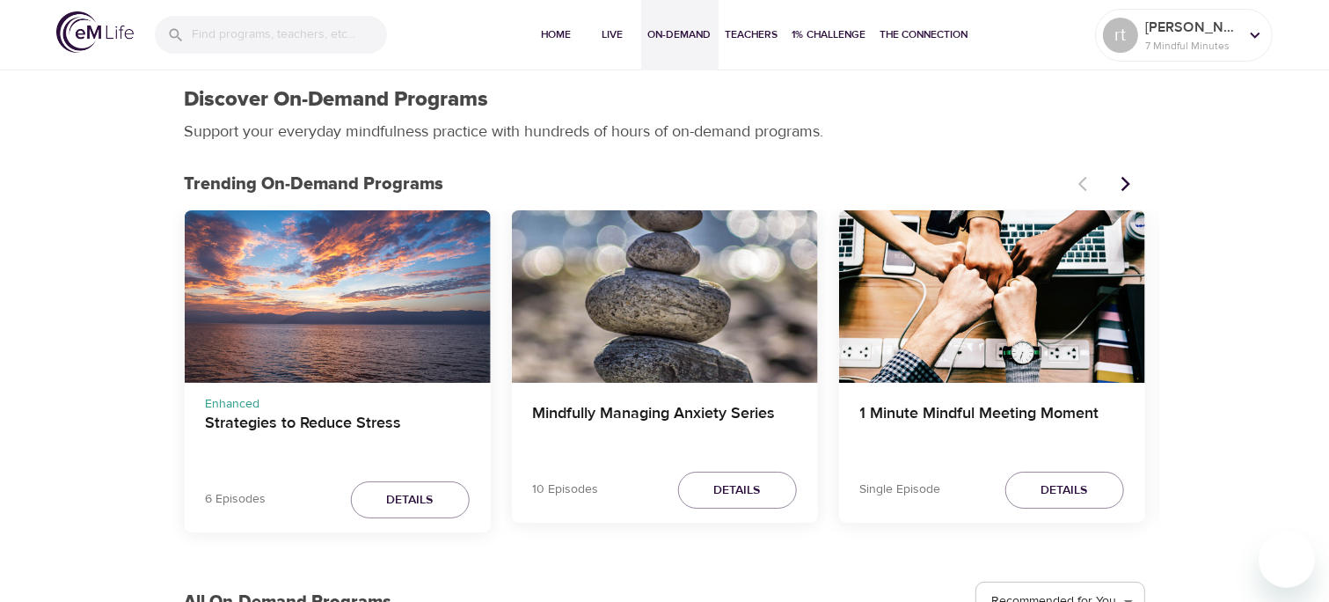
click at [368, 323] on div "Strategies to Reduce Stress" at bounding box center [337, 296] width 306 height 172
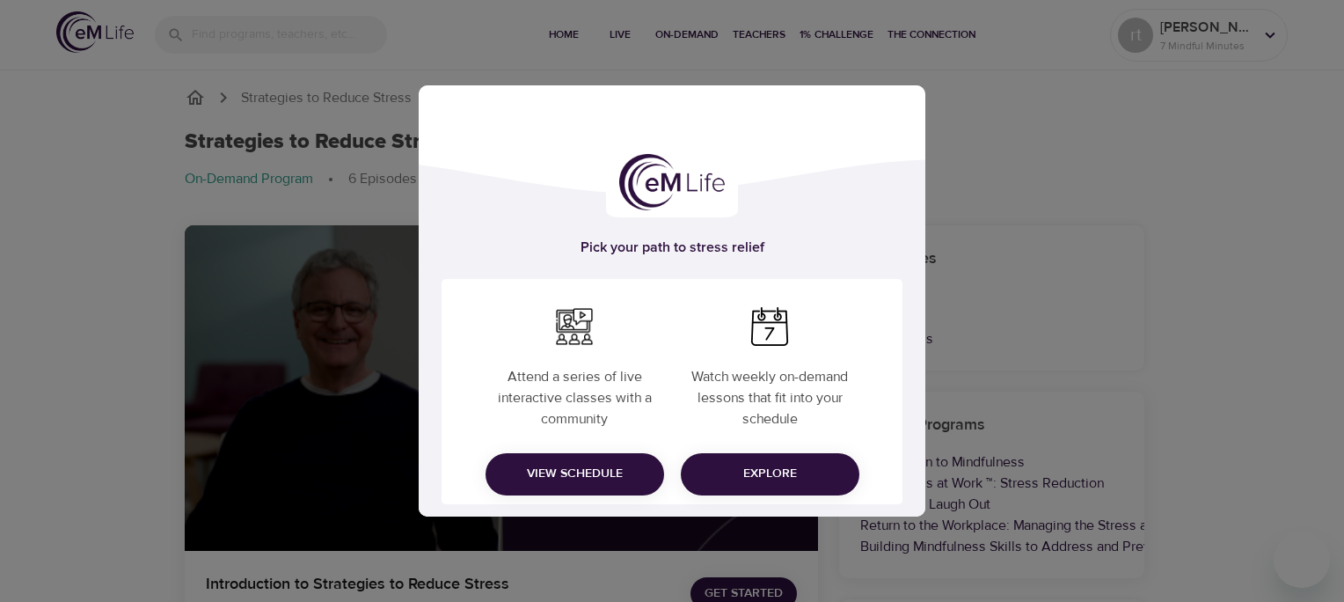
click at [1009, 259] on div "Pick your path to stress relief Attend a series of live interactive classes wit…" at bounding box center [672, 301] width 1344 height 602
click at [1017, 291] on div "Pick your path to stress relief Attend a series of live interactive classes wit…" at bounding box center [672, 301] width 1344 height 602
click at [788, 482] on span "Explore" at bounding box center [770, 474] width 150 height 22
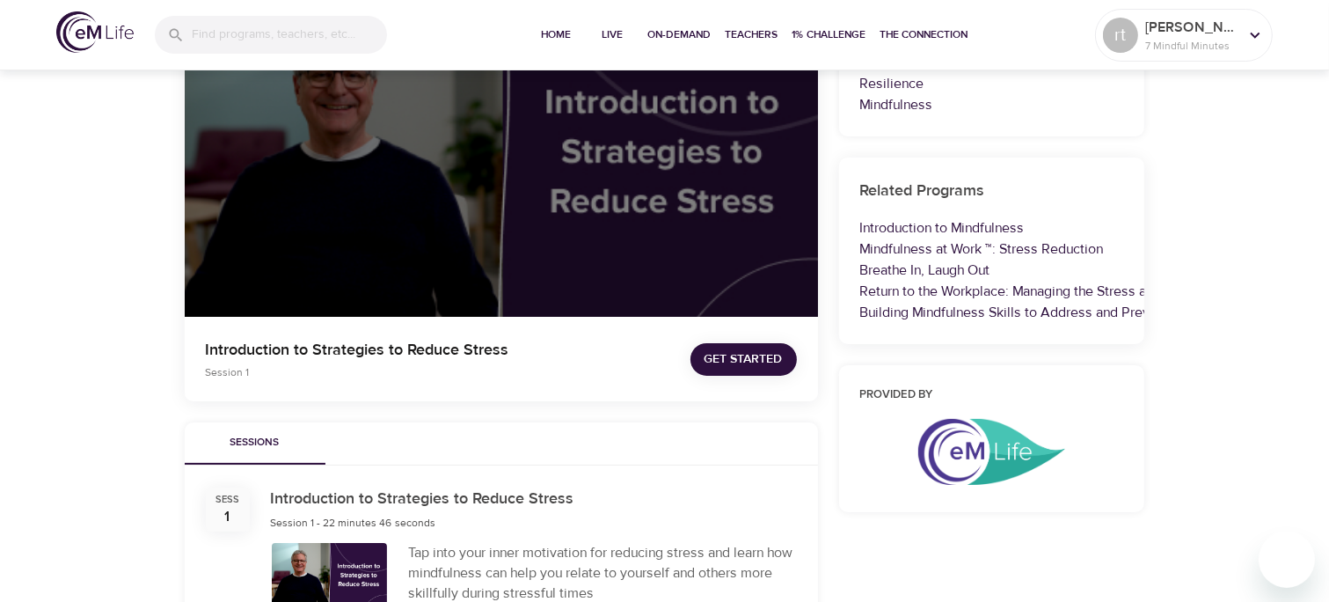
scroll to position [236, 0]
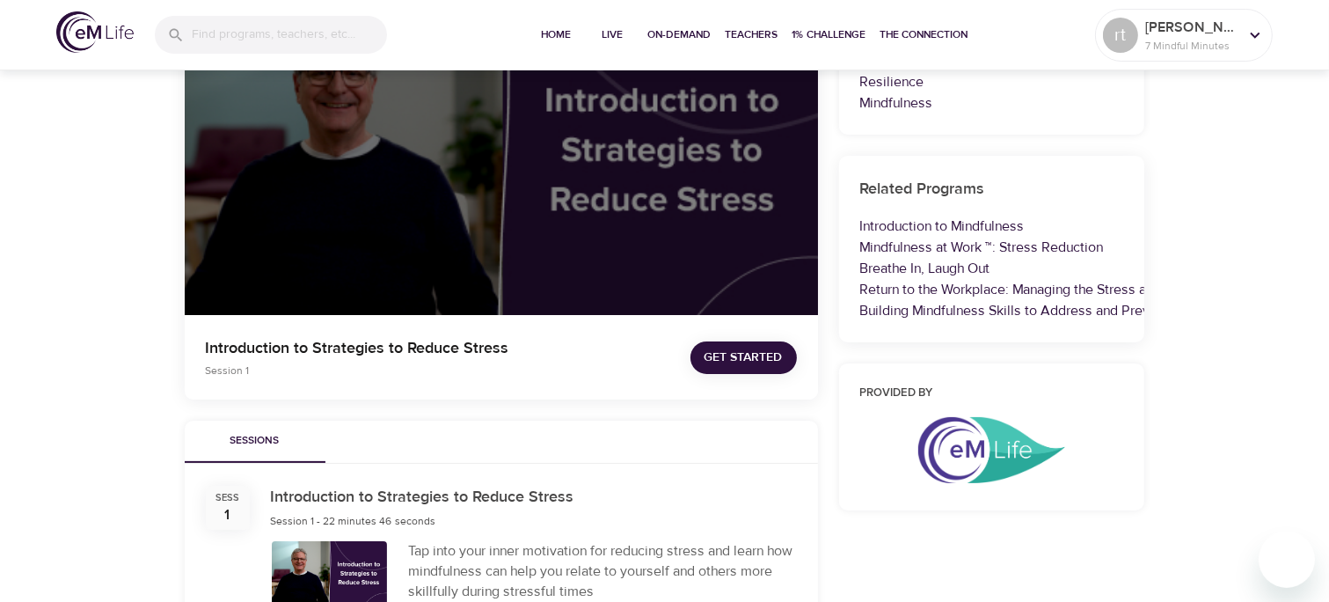
click at [779, 366] on span "Get Started" at bounding box center [744, 358] width 78 height 22
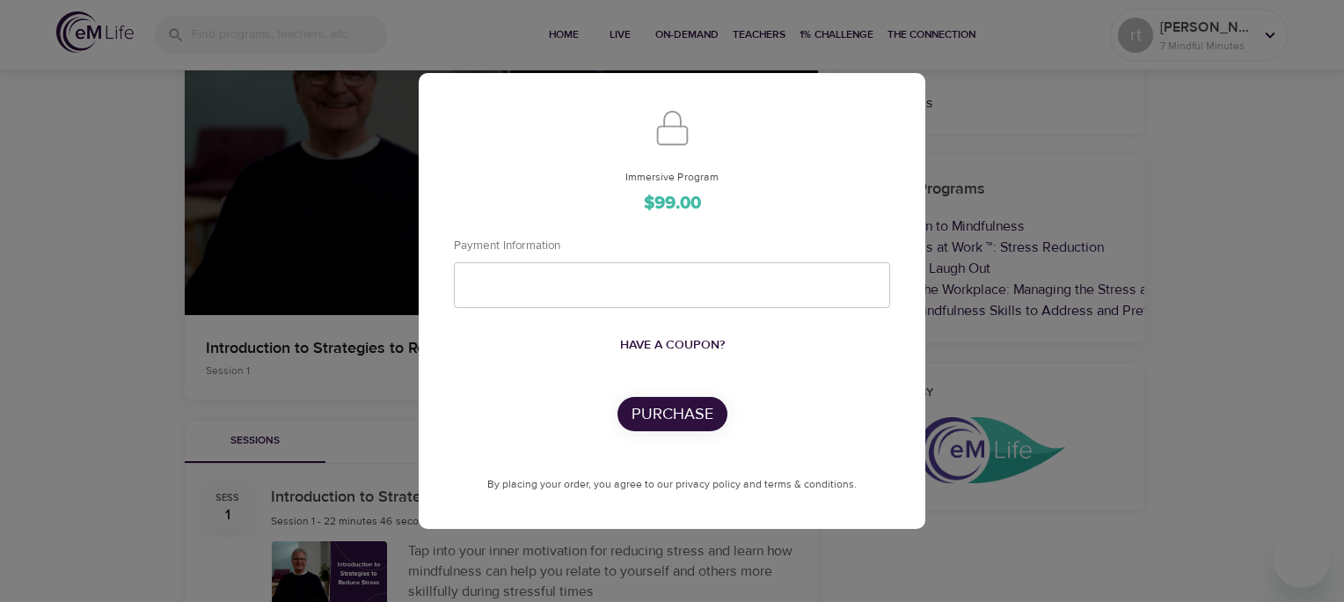
click at [1038, 137] on div "Immersive Program $99.00 Payment Information Have a coupon? Purchase By placing…" at bounding box center [672, 301] width 1344 height 602
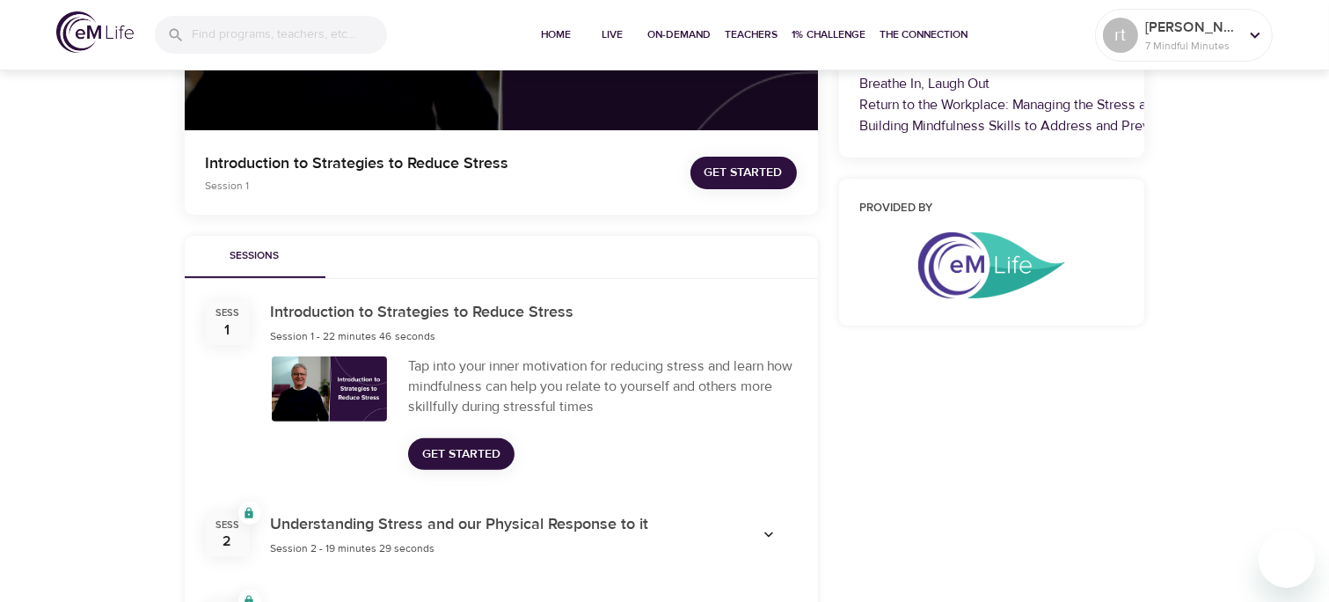
scroll to position [480, 0]
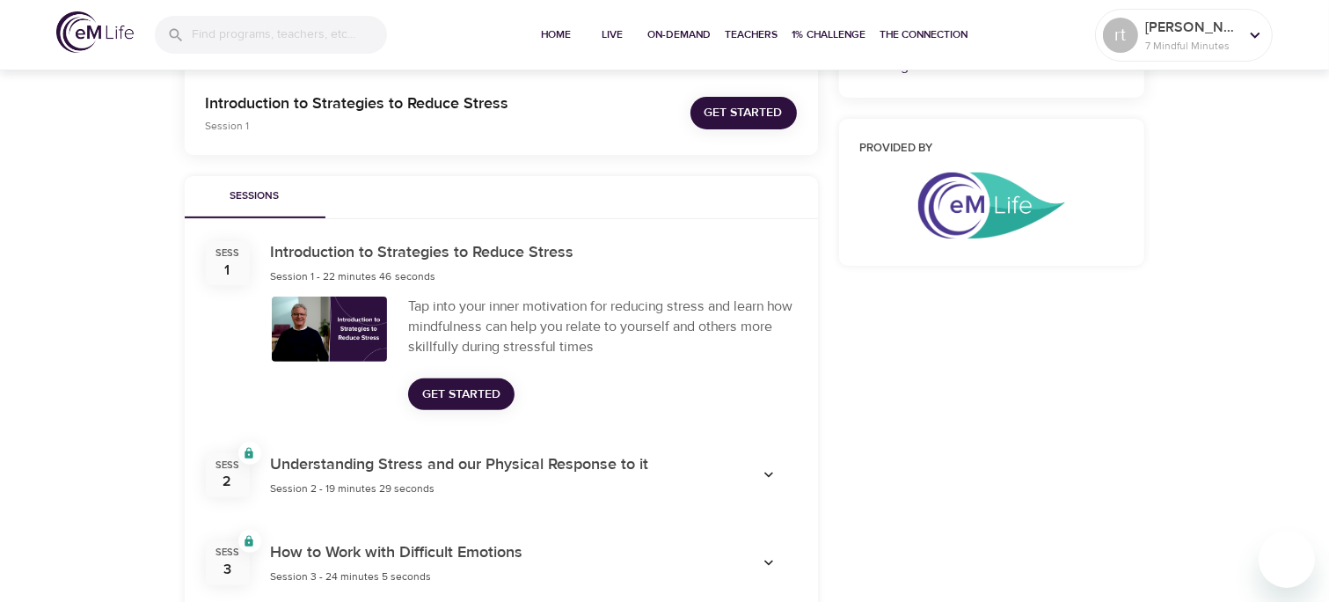
click at [479, 407] on button "Get Started" at bounding box center [461, 394] width 106 height 33
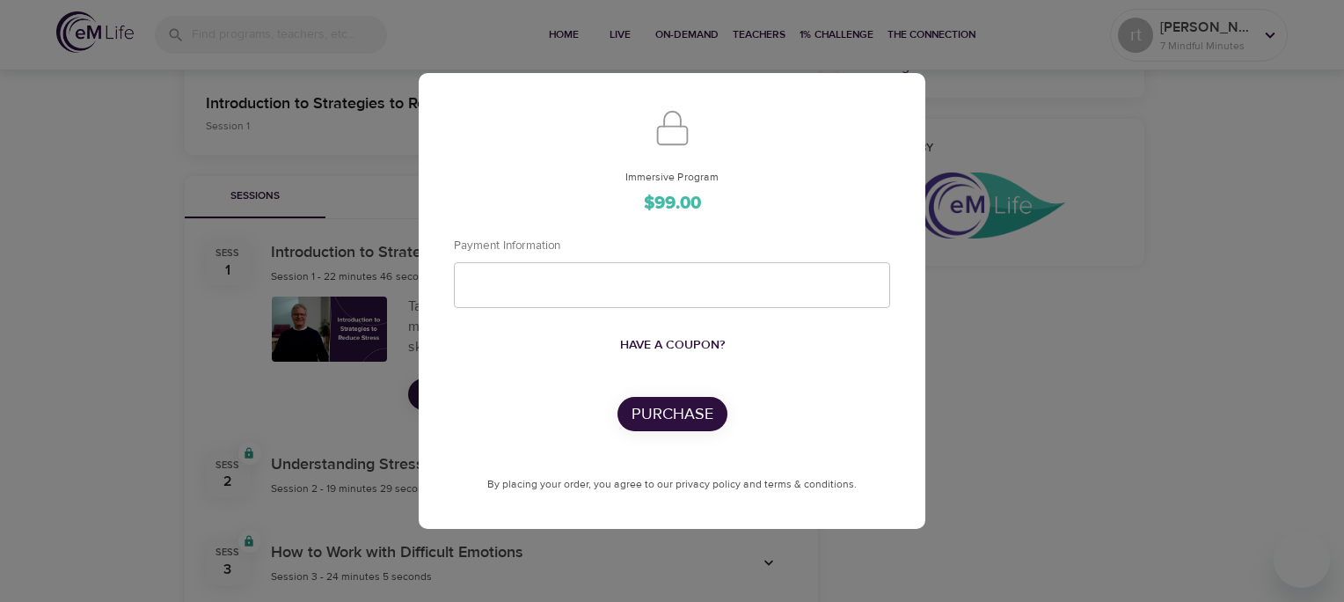
click at [972, 458] on div "Immersive Program $99.00 Payment Information Have a coupon? Purchase By placing…" at bounding box center [672, 301] width 1344 height 602
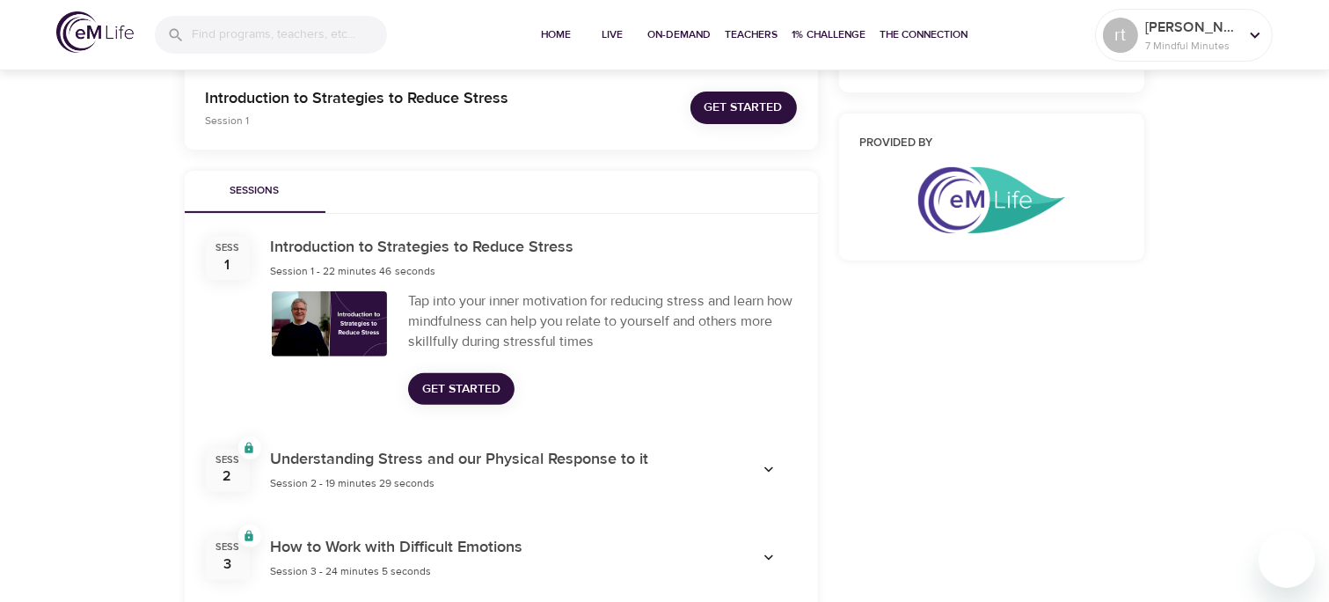
scroll to position [0, 0]
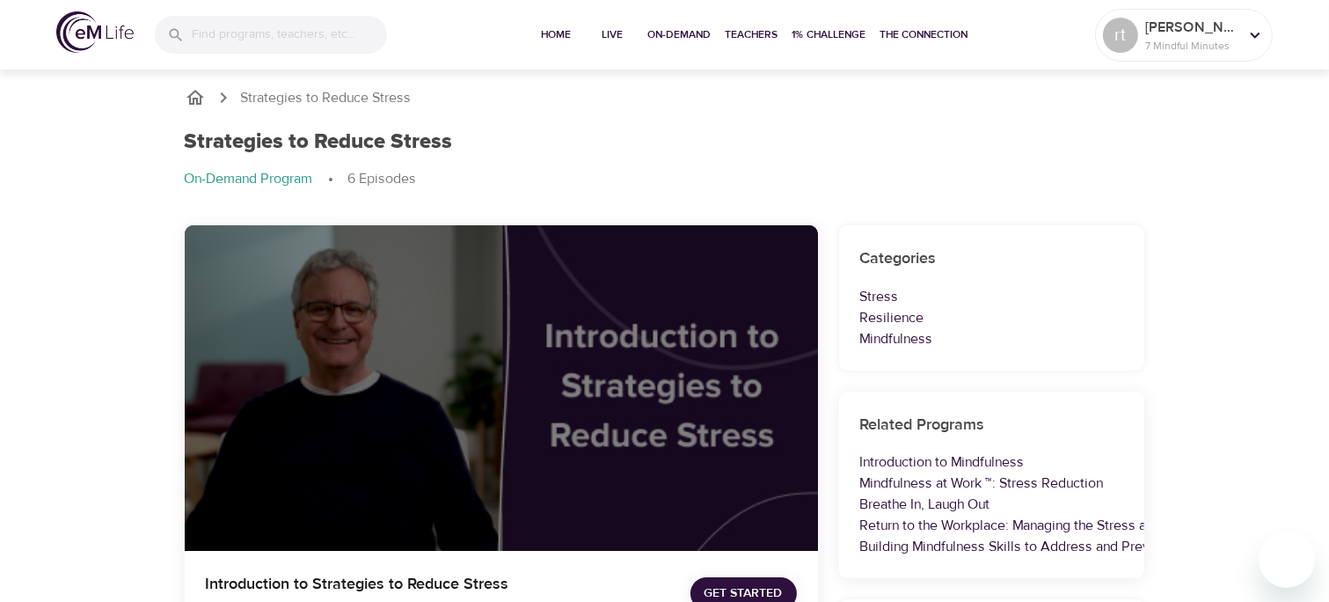
click at [260, 39] on input "search" at bounding box center [289, 35] width 195 height 38
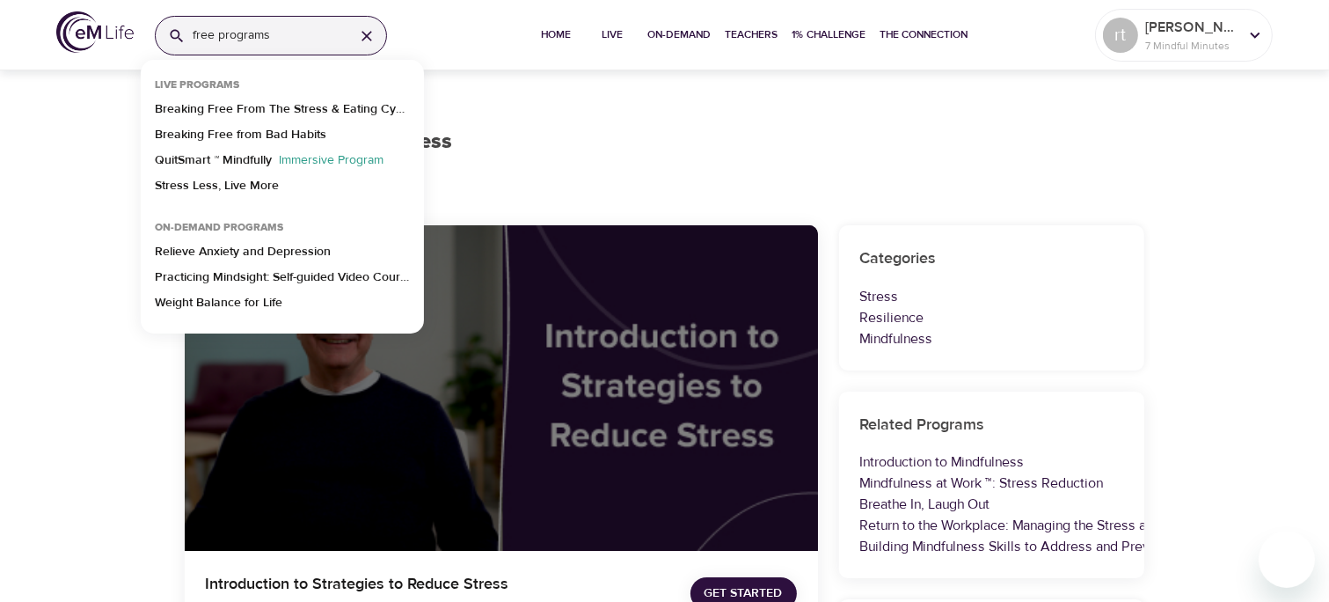
type input "free programs"
click at [789, 99] on ol "Strategies to Reduce Stress" at bounding box center [665, 97] width 961 height 21
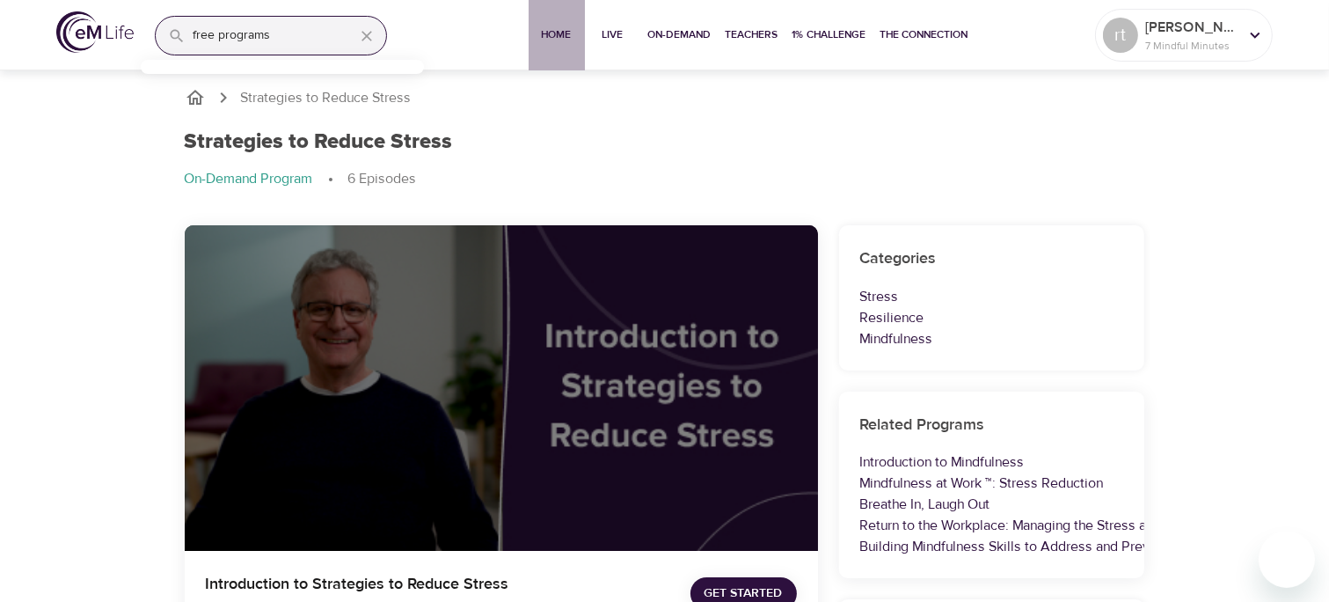
click at [560, 45] on button "Home" at bounding box center [557, 35] width 56 height 70
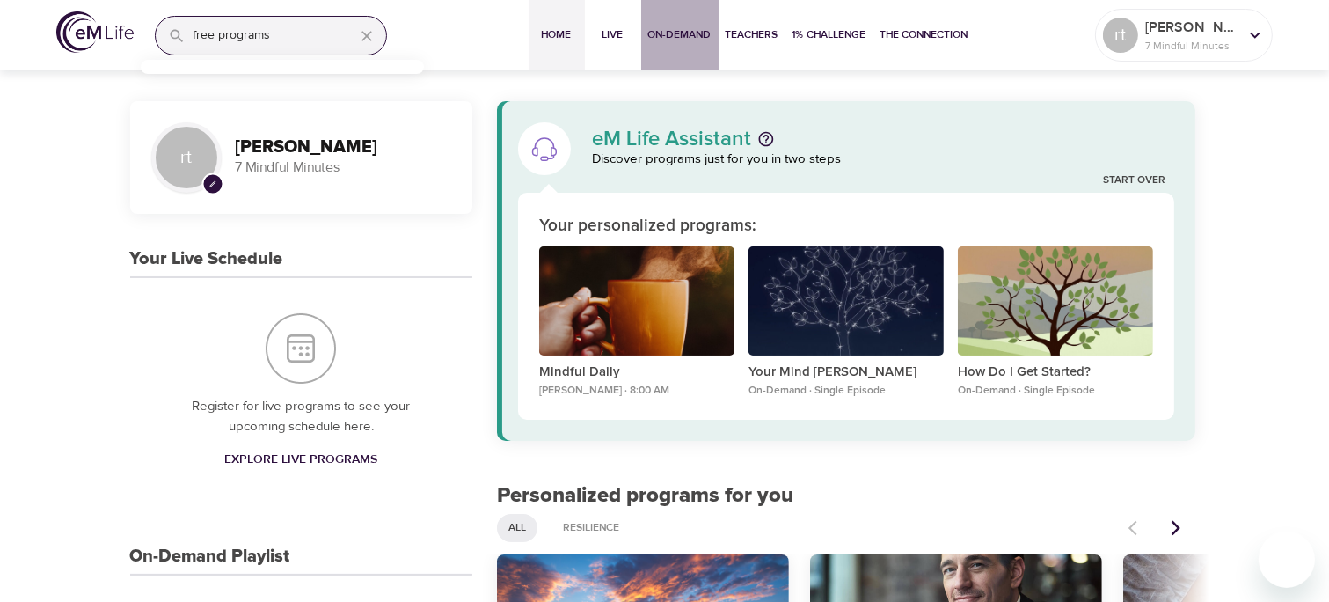
click at [690, 34] on span "On-Demand" at bounding box center [679, 35] width 63 height 18
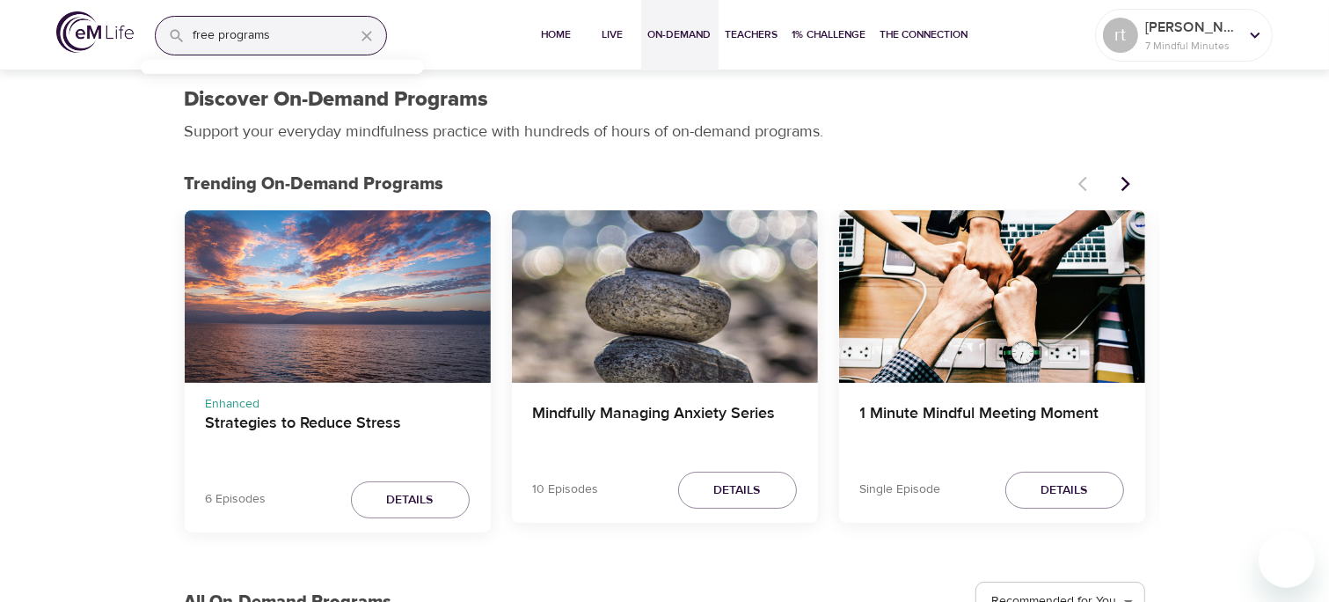
click at [681, 324] on div "Mindfully Managing Anxiety Series" at bounding box center [665, 296] width 306 height 172
click at [736, 499] on span "Details" at bounding box center [737, 491] width 47 height 22
click at [709, 355] on div "Mindfully Managing Anxiety Series" at bounding box center [665, 296] width 306 height 172
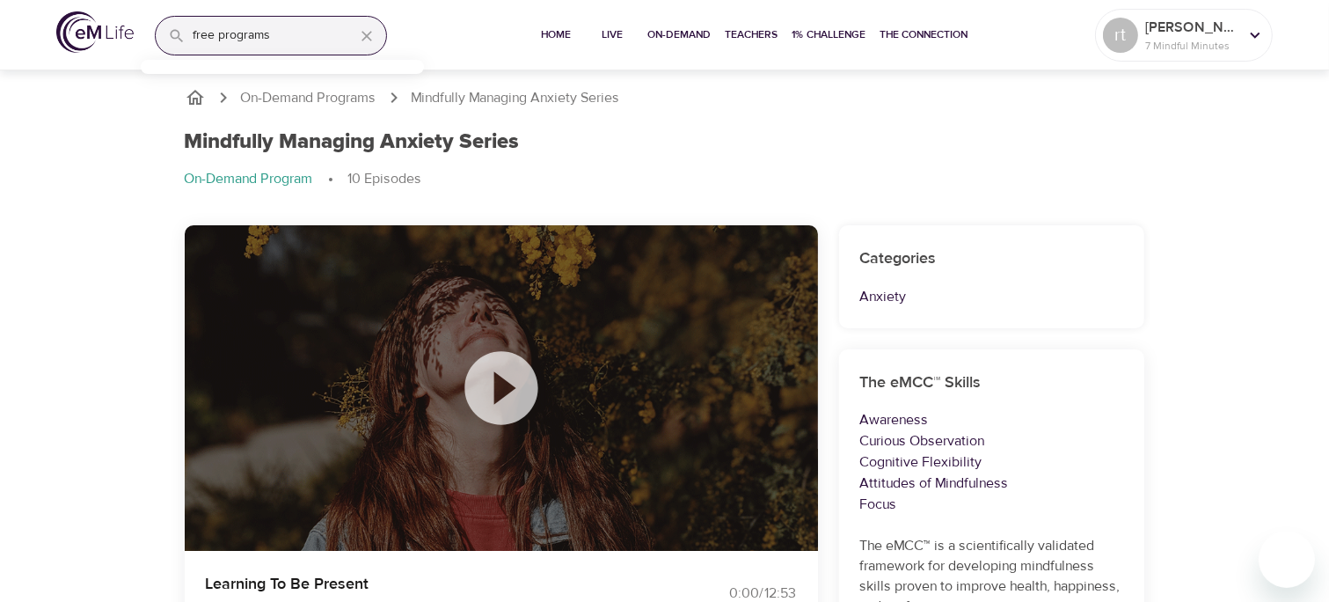
click at [730, 503] on div at bounding box center [501, 388] width 633 height 326
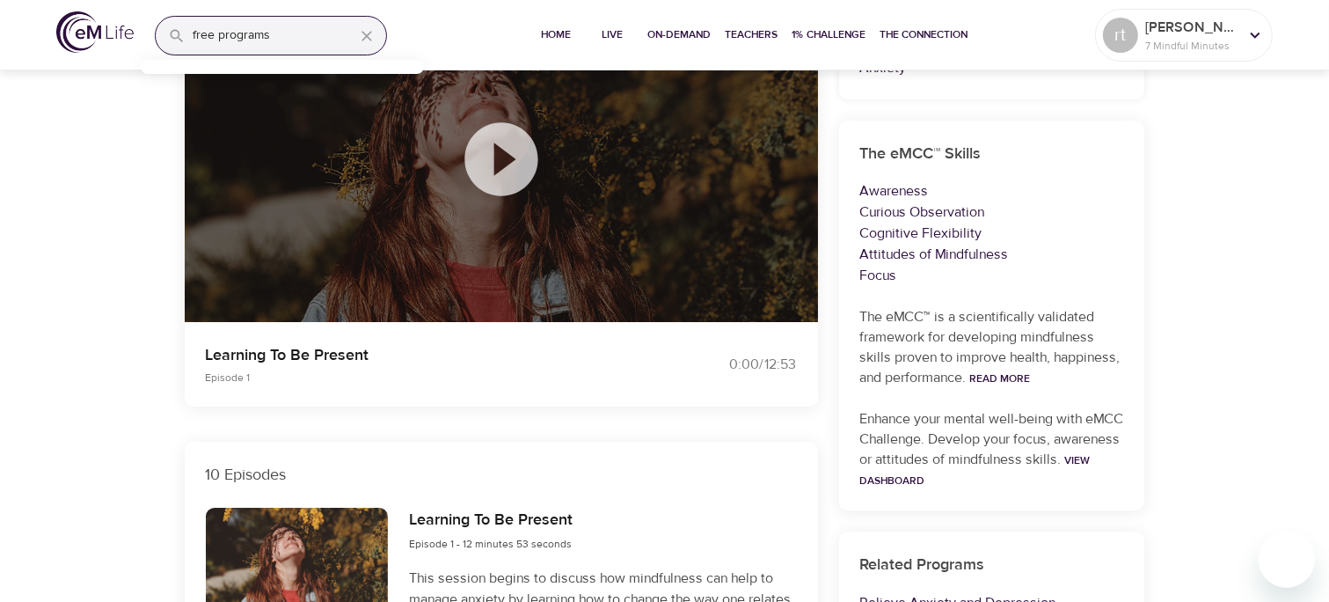
scroll to position [237, 0]
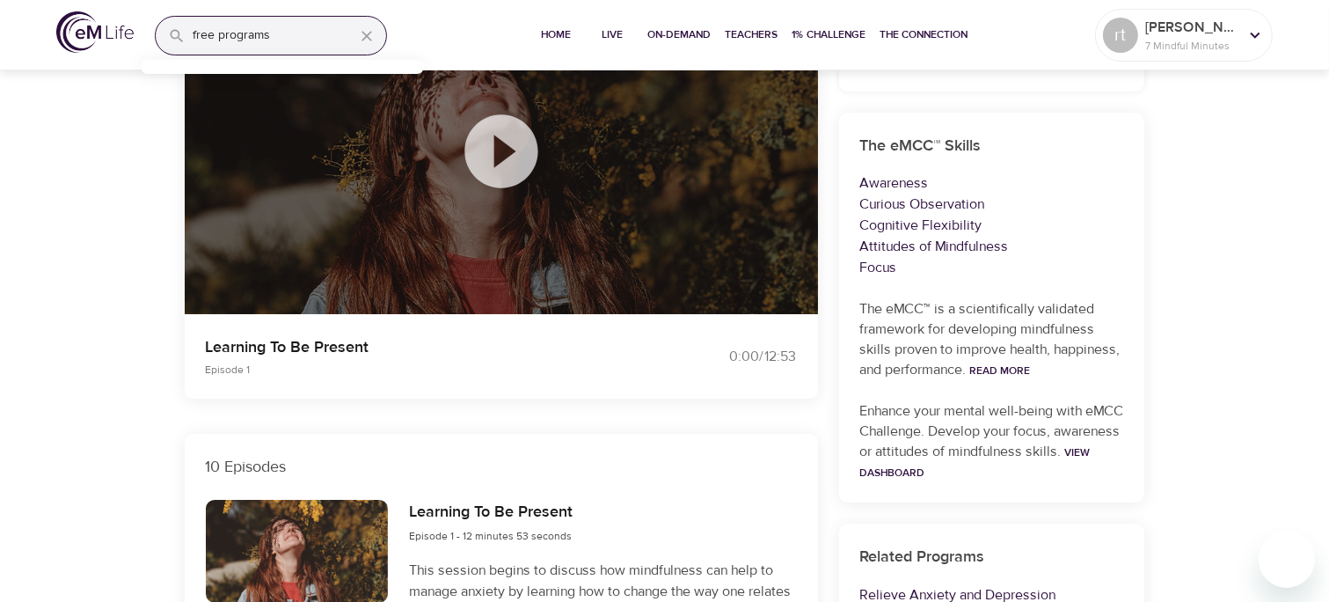
click at [518, 157] on icon at bounding box center [501, 150] width 73 height 73
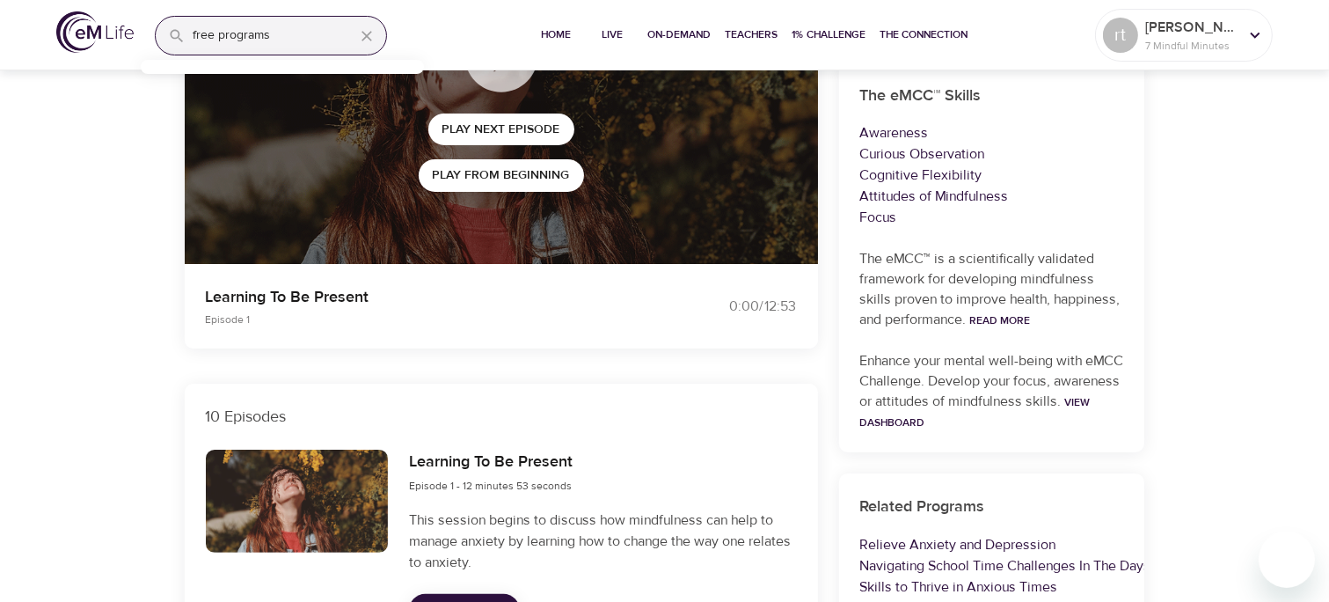
scroll to position [289, 0]
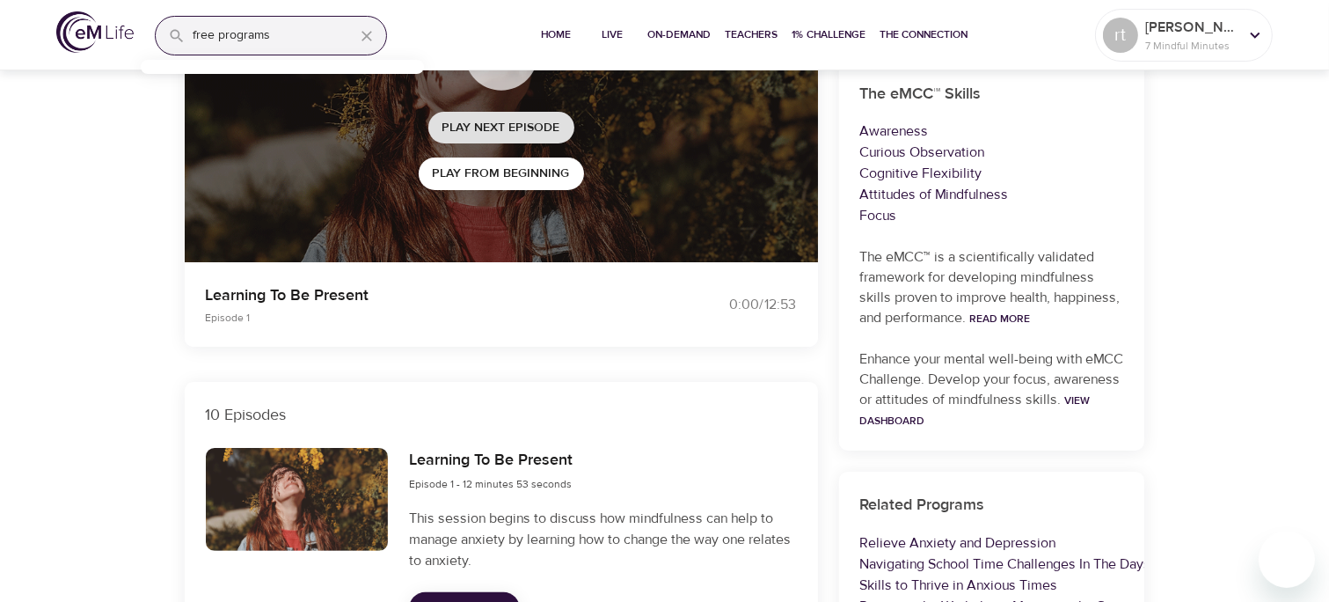
click at [544, 127] on span "Play Next Episode" at bounding box center [502, 128] width 118 height 22
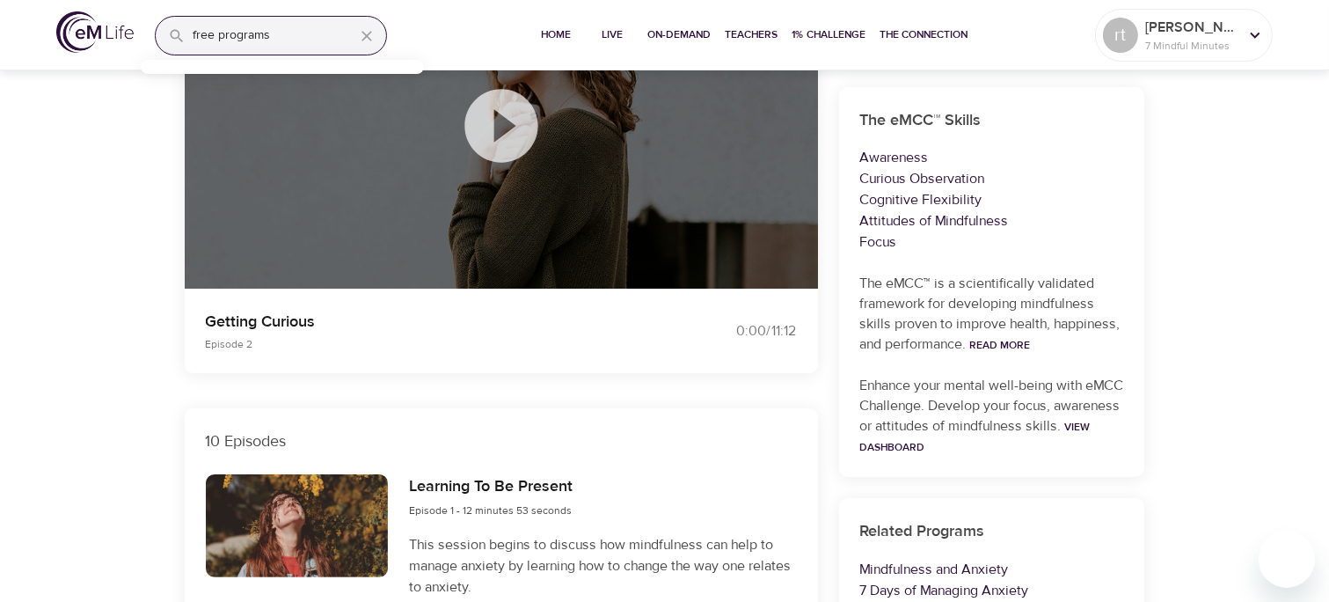
scroll to position [0, 0]
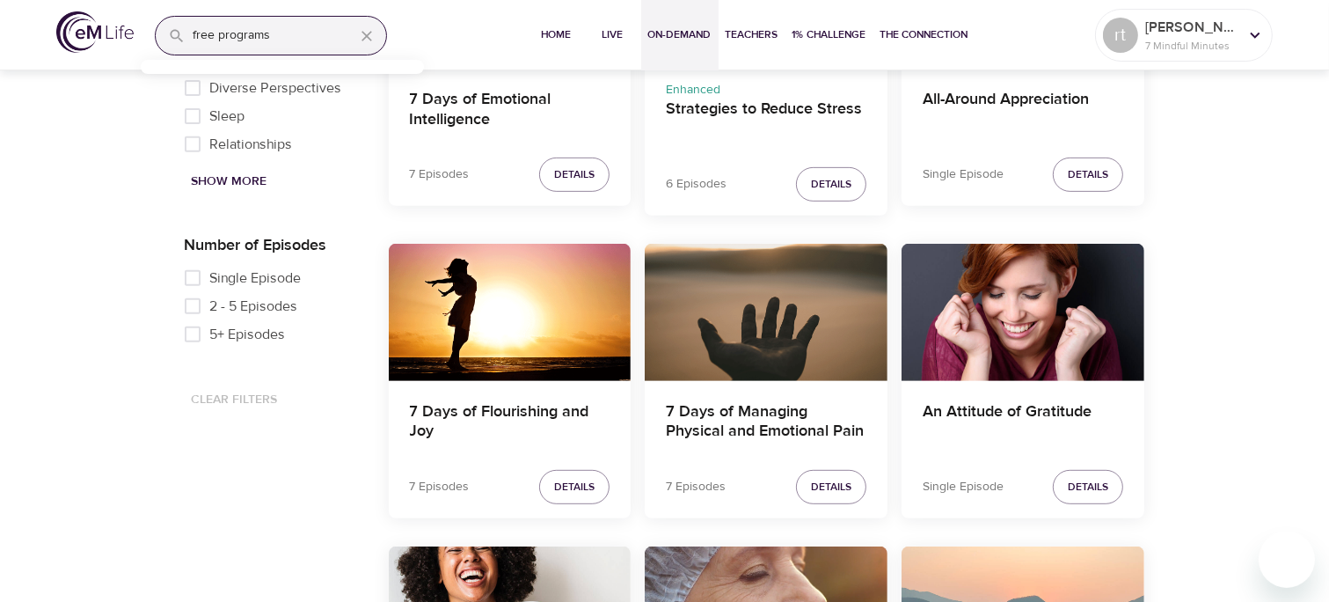
scroll to position [704, 0]
click at [753, 113] on h4 "Strategies to Reduce Stress" at bounding box center [766, 120] width 201 height 42
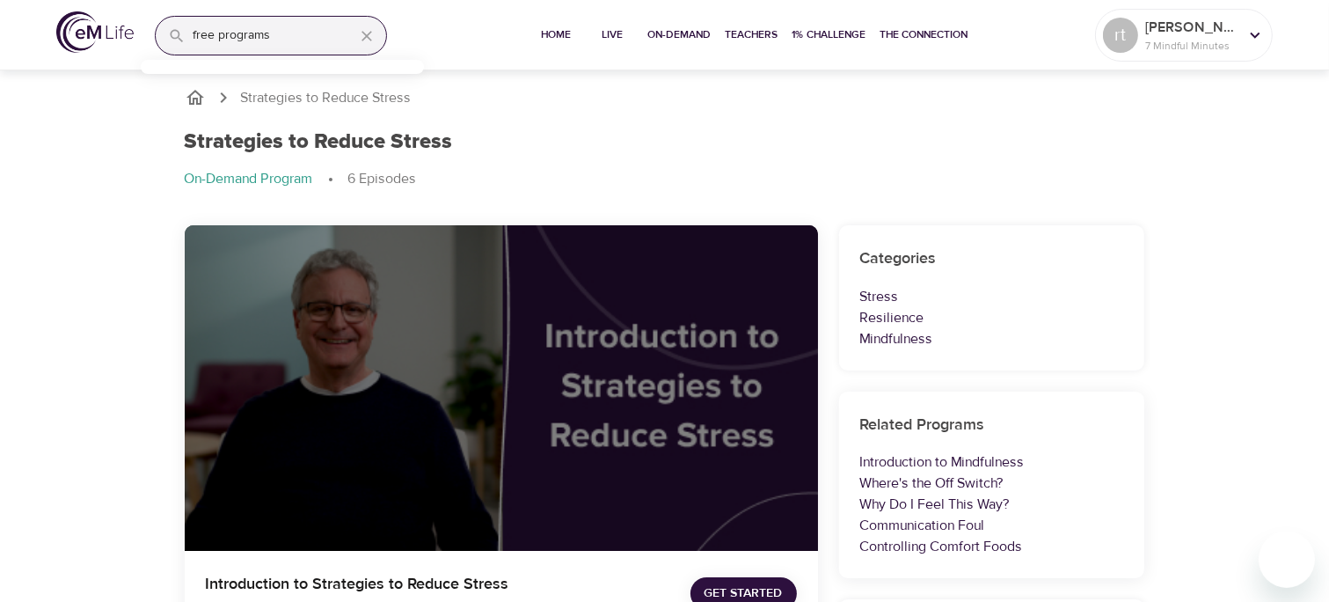
click at [938, 356] on div "Categories Stress Resilience Mindfulness" at bounding box center [992, 297] width 306 height 145
click at [902, 345] on p "Mindfulness" at bounding box center [992, 338] width 264 height 21
click at [918, 353] on div "Categories Stress Resilience Mindfulness" at bounding box center [992, 297] width 306 height 145
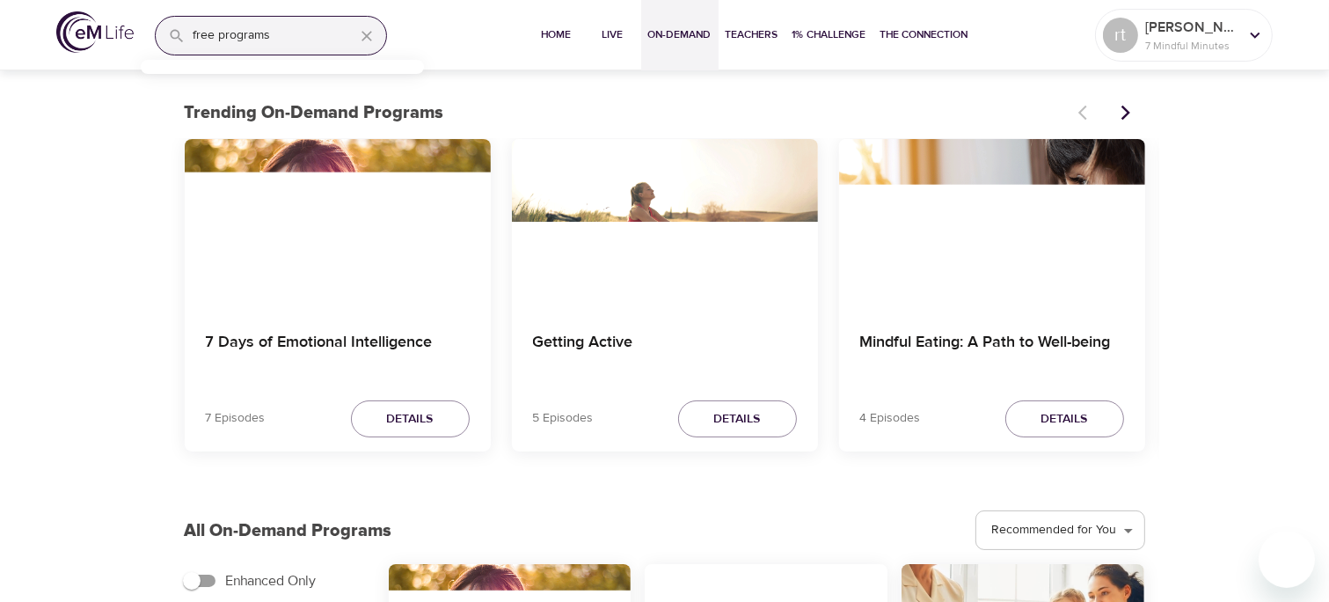
scroll to position [440, 0]
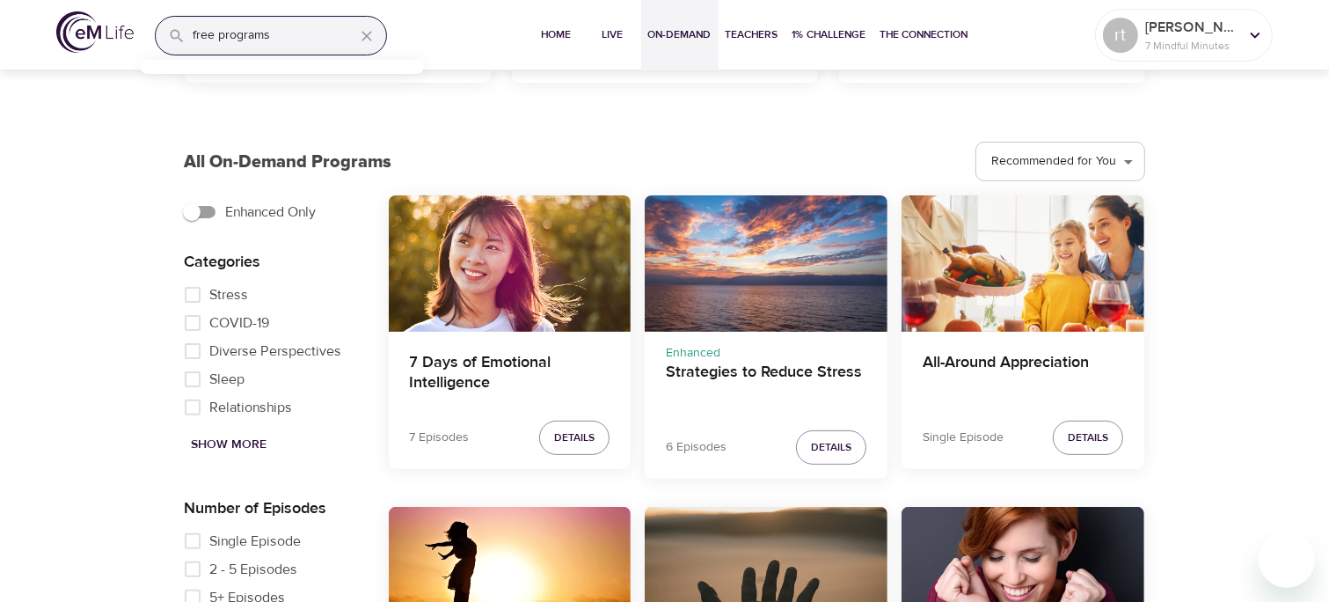
click at [692, 37] on span "On-Demand" at bounding box center [679, 35] width 63 height 18
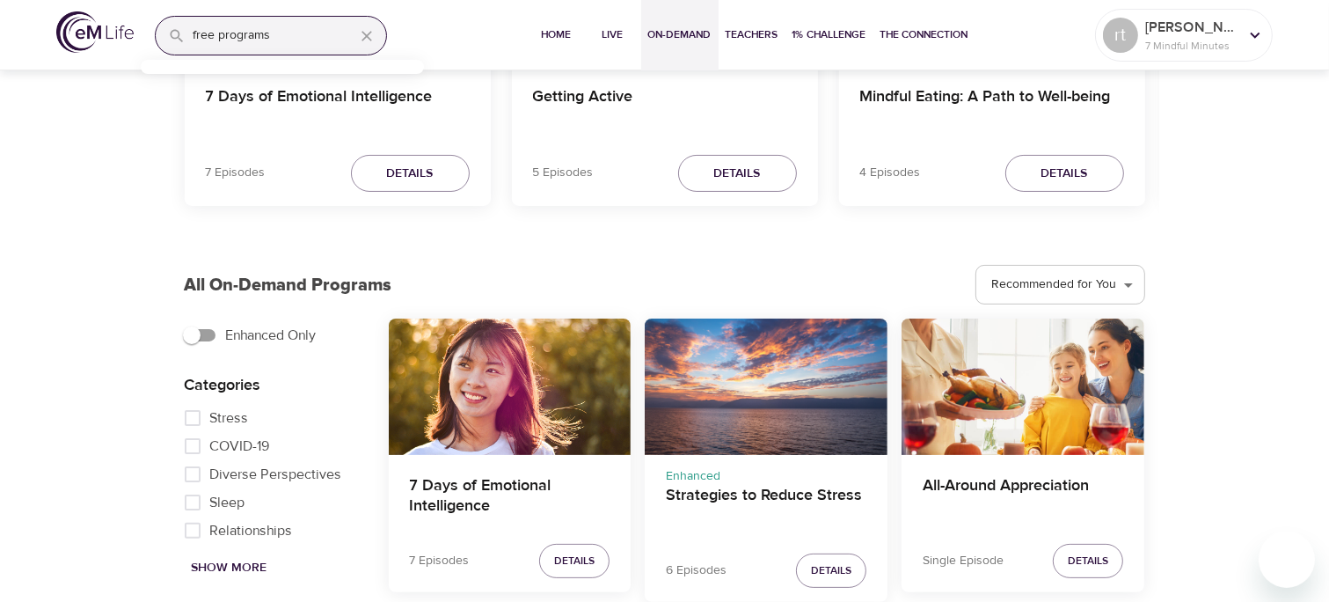
scroll to position [0, 0]
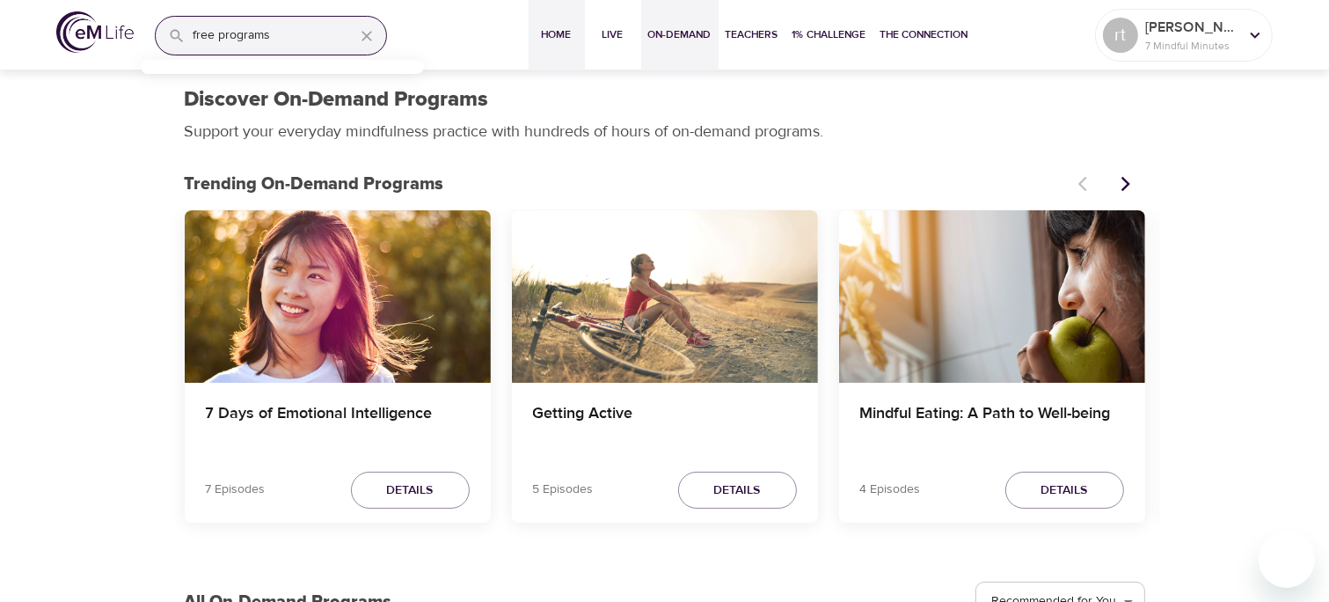
click at [560, 35] on span "Home" at bounding box center [557, 35] width 42 height 18
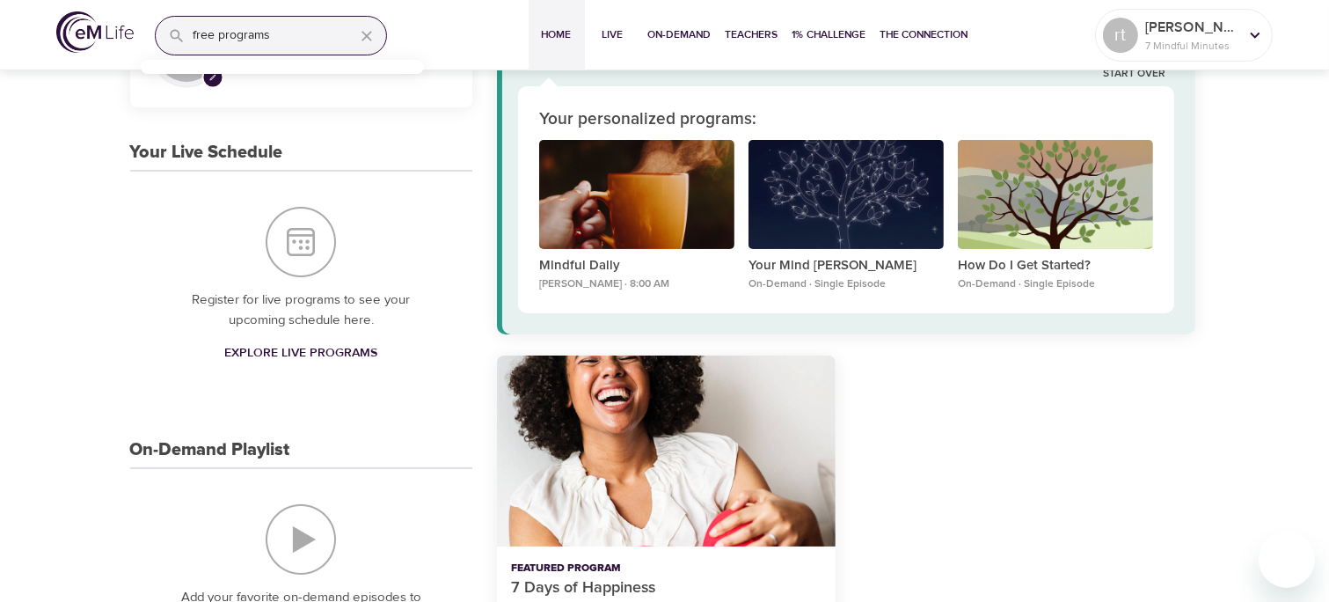
scroll to position [106, 0]
click at [654, 194] on div "Mindful Daily" at bounding box center [636, 196] width 195 height 110
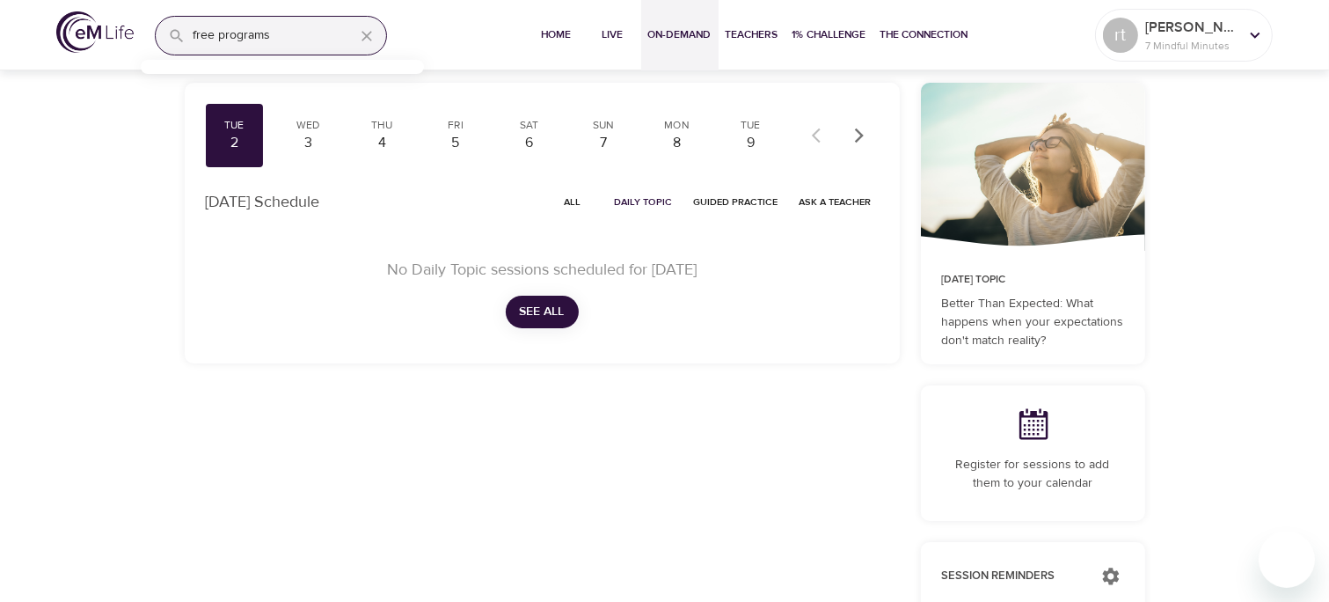
click at [689, 38] on span "On-Demand" at bounding box center [679, 35] width 63 height 18
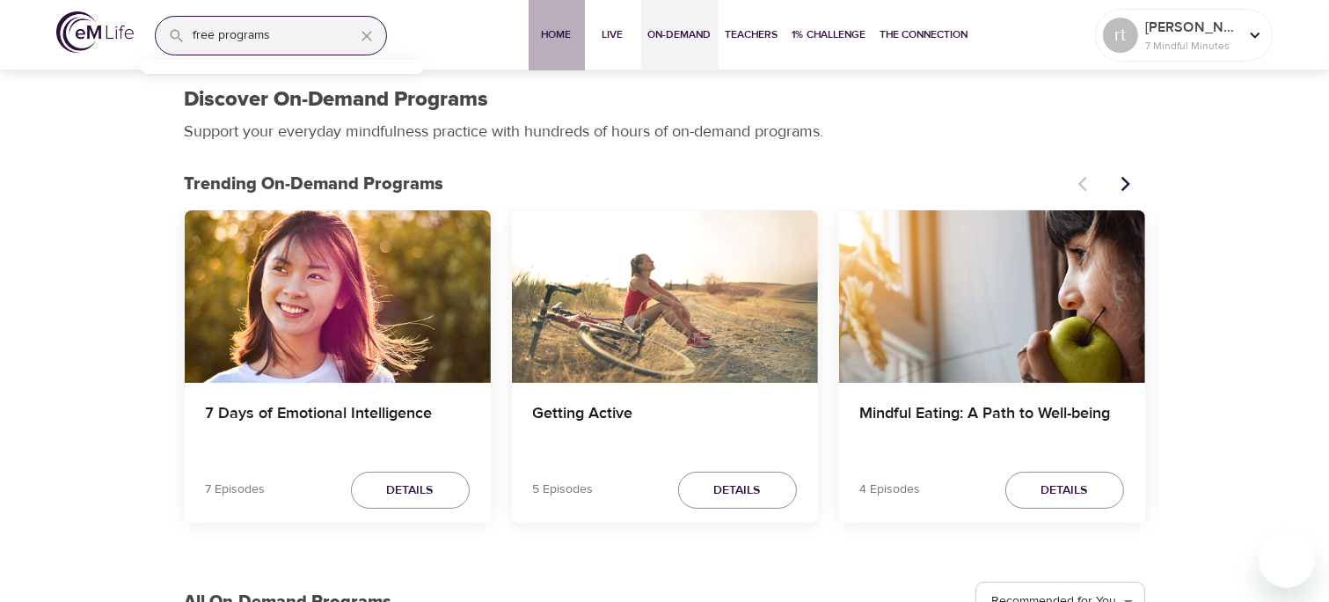
click at [551, 40] on span "Home" at bounding box center [557, 35] width 42 height 18
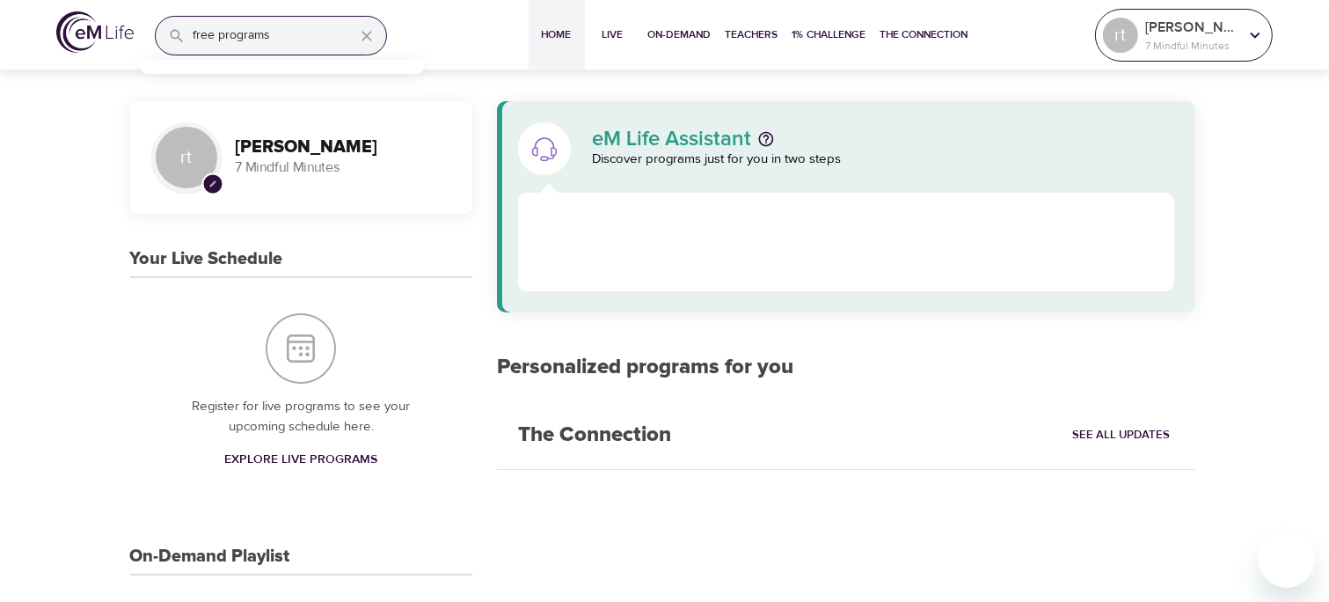
click at [1260, 35] on icon at bounding box center [1255, 35] width 19 height 19
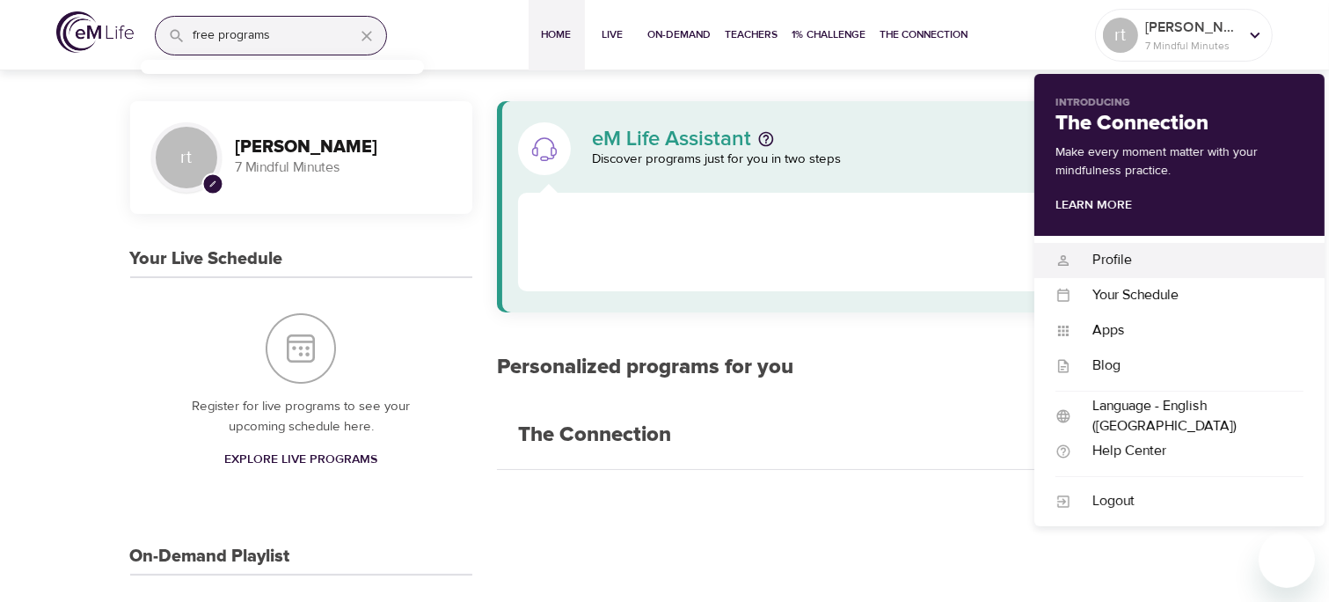
click at [1116, 267] on div "Profile" at bounding box center [1188, 260] width 232 height 20
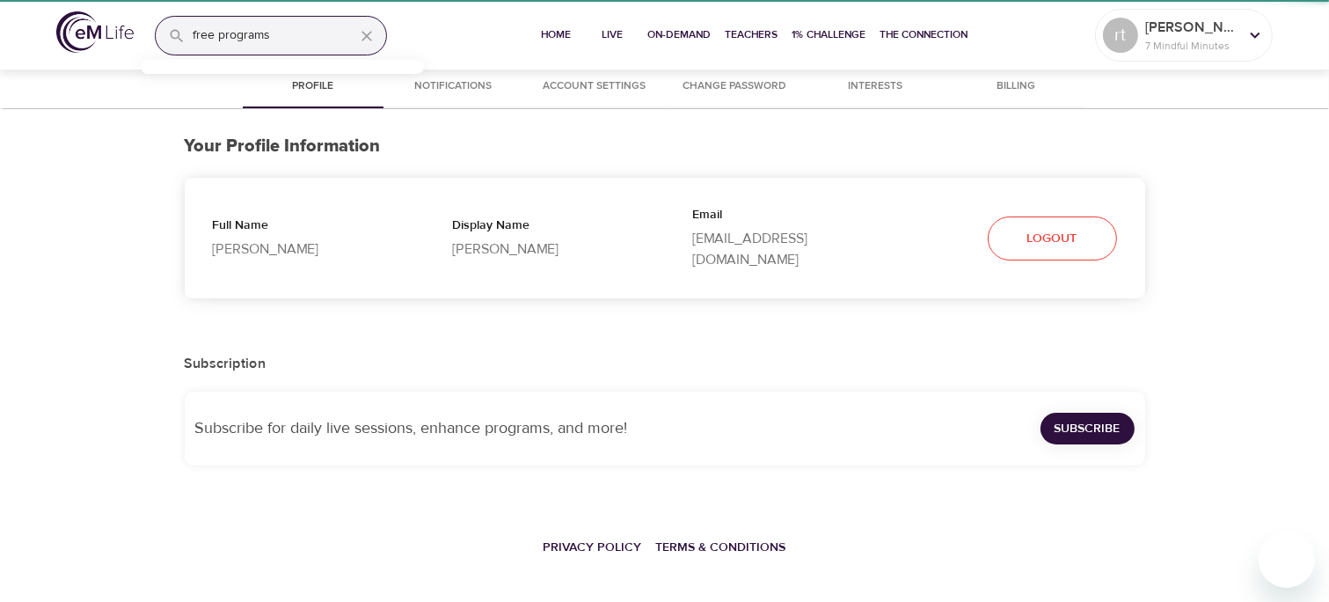
select select "10"
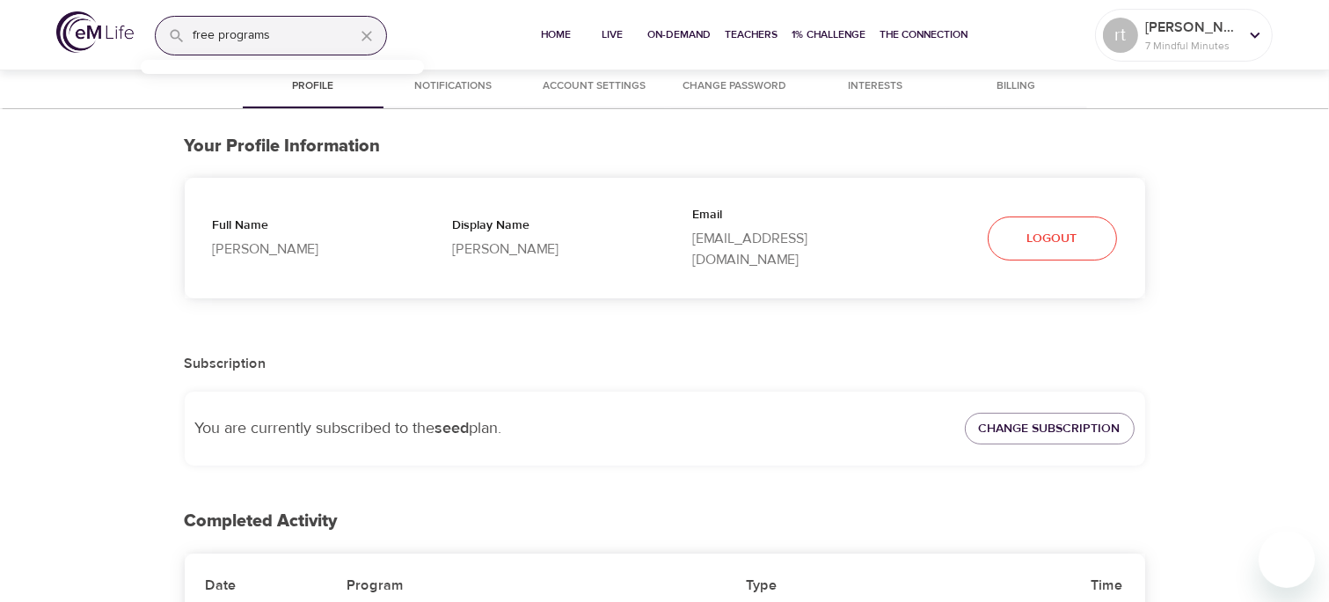
click at [1070, 239] on button "Logout" at bounding box center [1052, 238] width 129 height 45
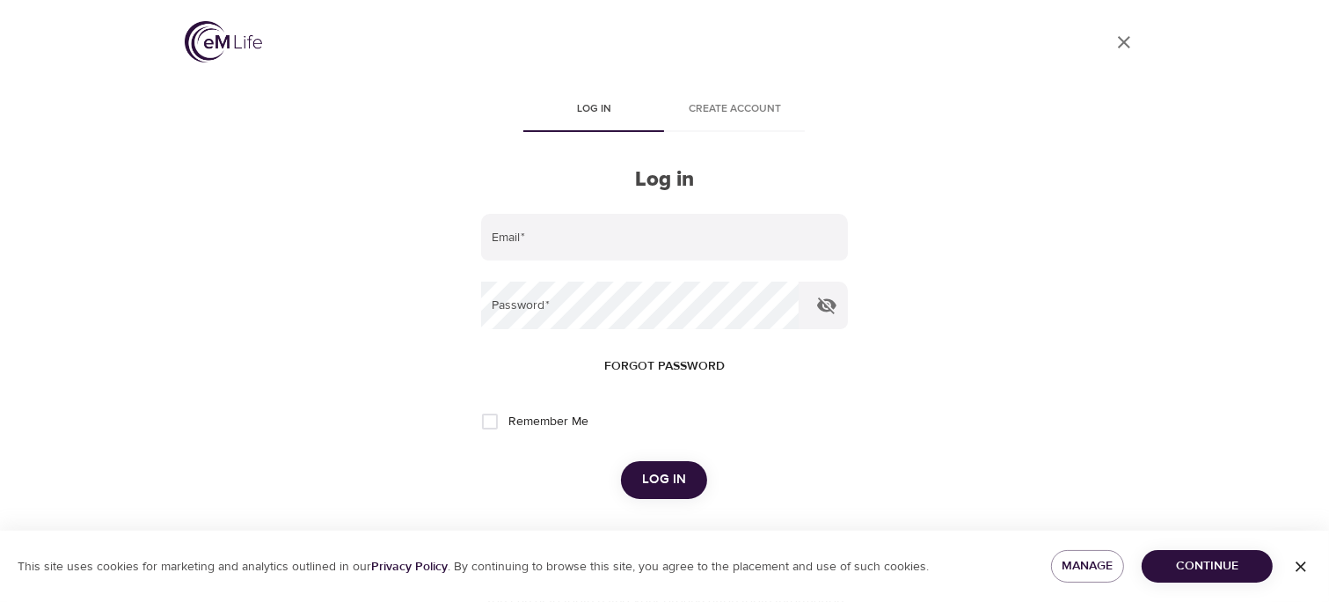
click at [1123, 52] on icon "User Profile" at bounding box center [1124, 42] width 21 height 21
